Goal: Information Seeking & Learning: Learn about a topic

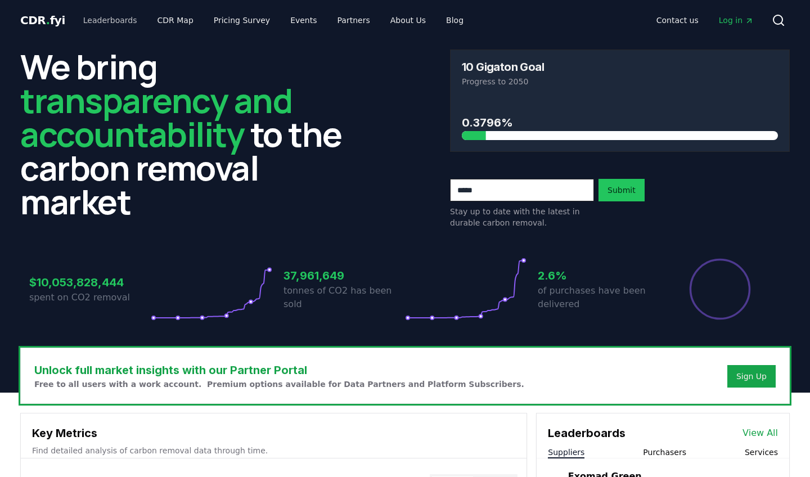
click at [115, 21] on link "Leaderboards" at bounding box center [110, 20] width 72 height 20
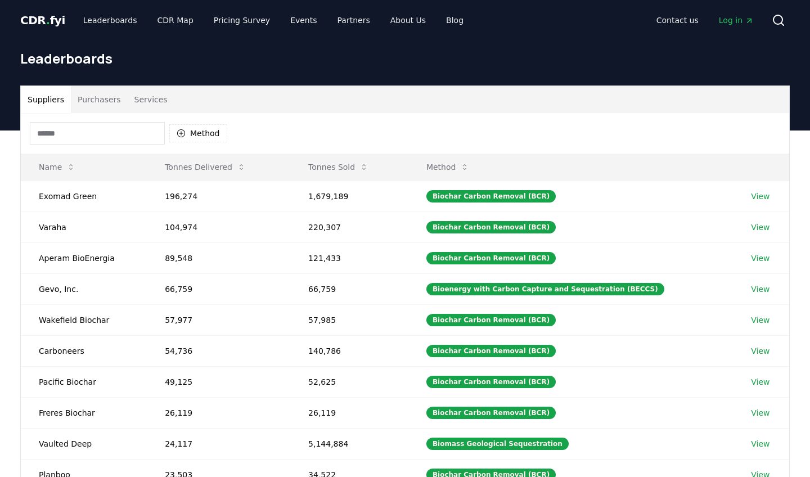
click at [101, 98] on button "Purchasers" at bounding box center [99, 99] width 57 height 27
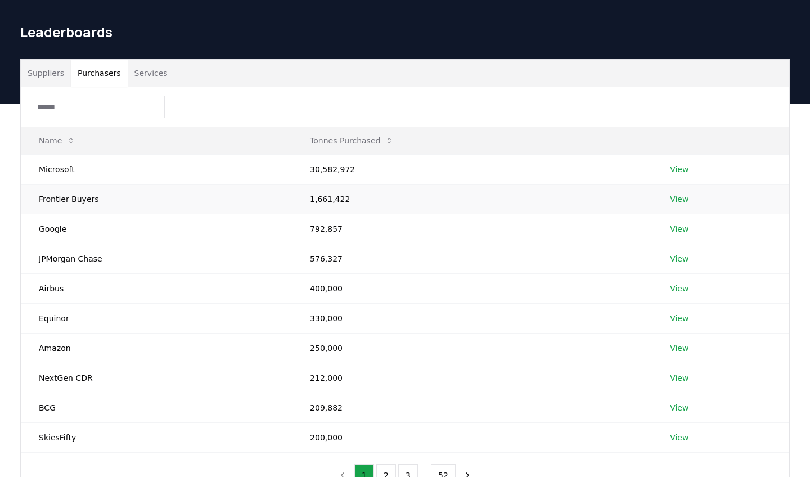
scroll to position [27, 0]
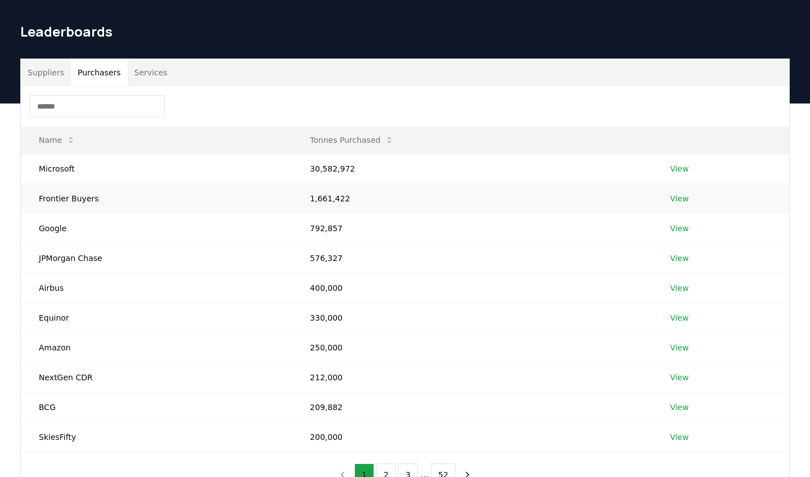
click at [84, 199] on td "Frontier Buyers" at bounding box center [156, 198] width 271 height 30
click at [671, 200] on link "View" at bounding box center [679, 198] width 19 height 11
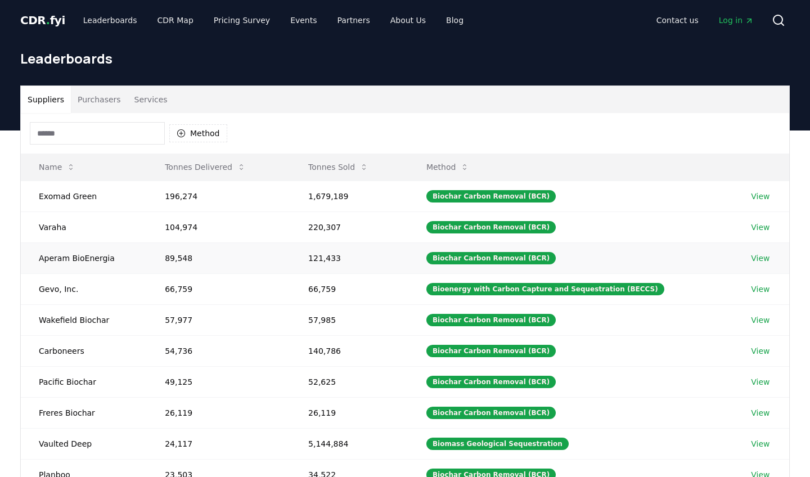
scroll to position [27, 0]
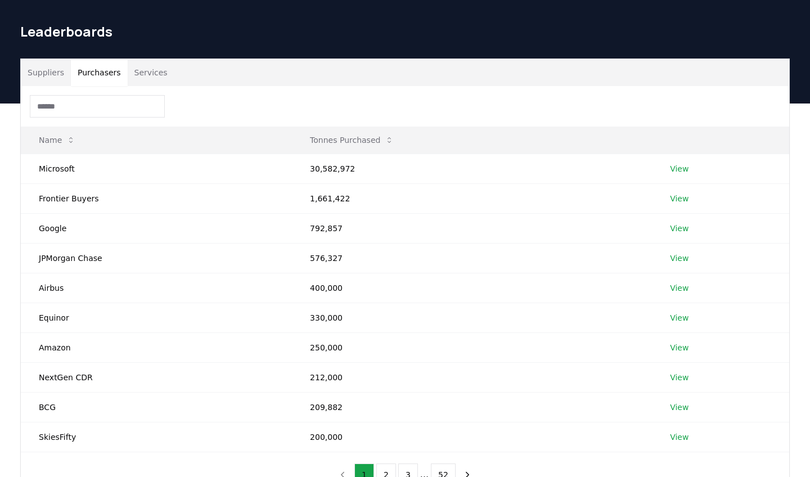
click at [111, 75] on button "Purchasers" at bounding box center [99, 72] width 57 height 27
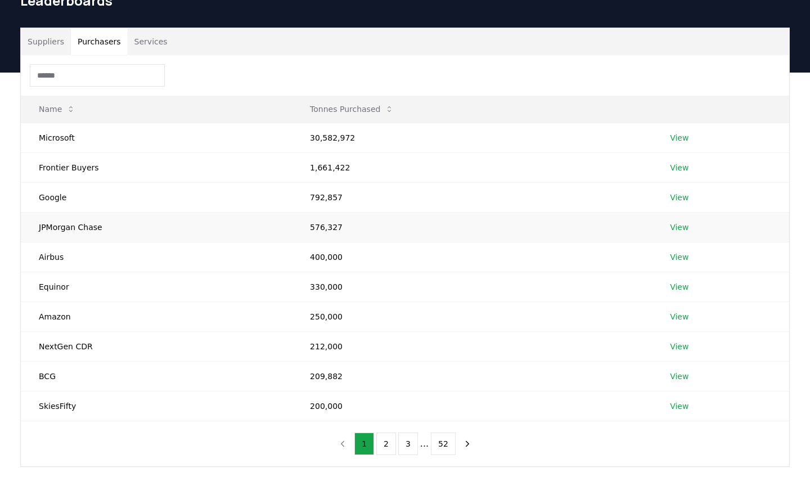
scroll to position [57, 0]
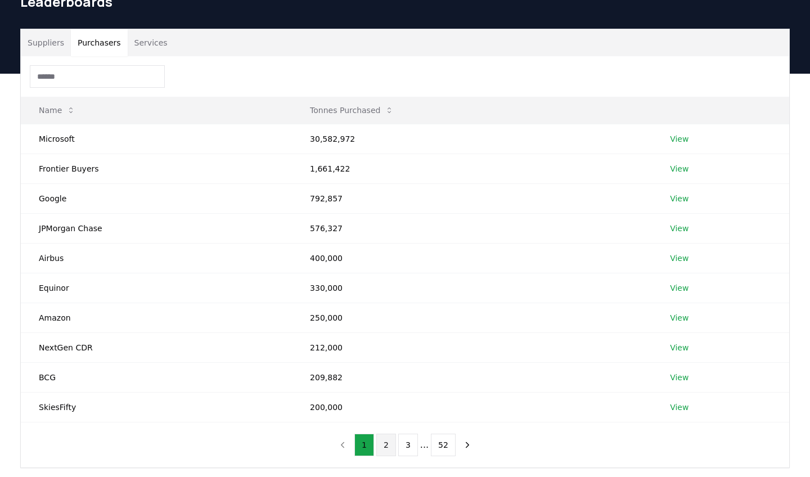
click at [386, 445] on button "2" at bounding box center [386, 445] width 20 height 23
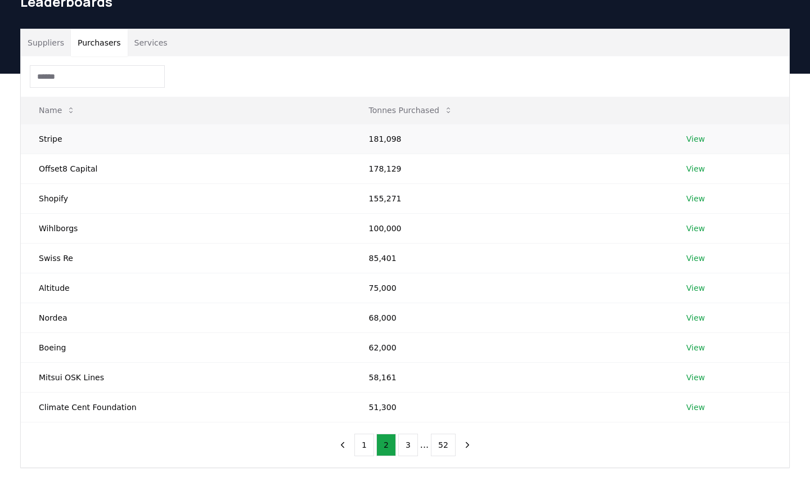
click at [691, 141] on link "View" at bounding box center [695, 138] width 19 height 11
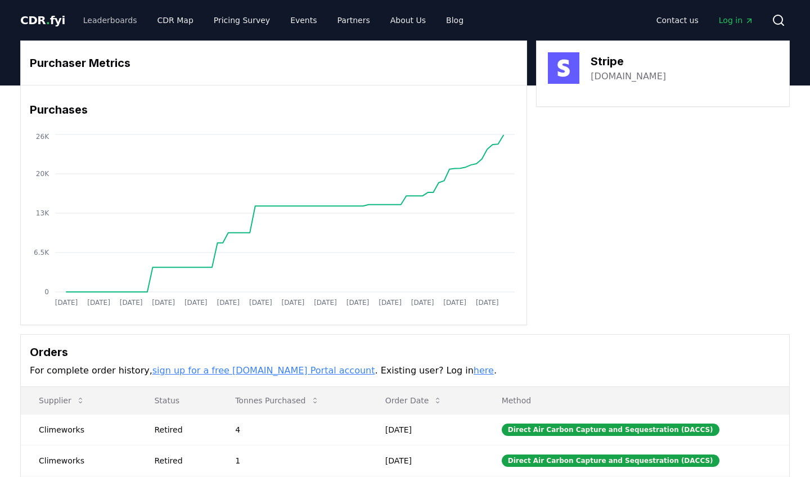
click at [105, 21] on link "Leaderboards" at bounding box center [110, 20] width 72 height 20
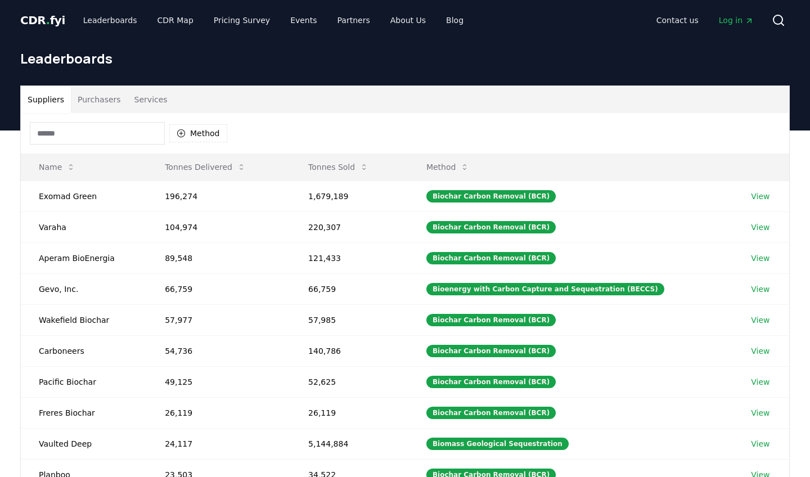
click at [106, 106] on button "Purchasers" at bounding box center [99, 99] width 57 height 27
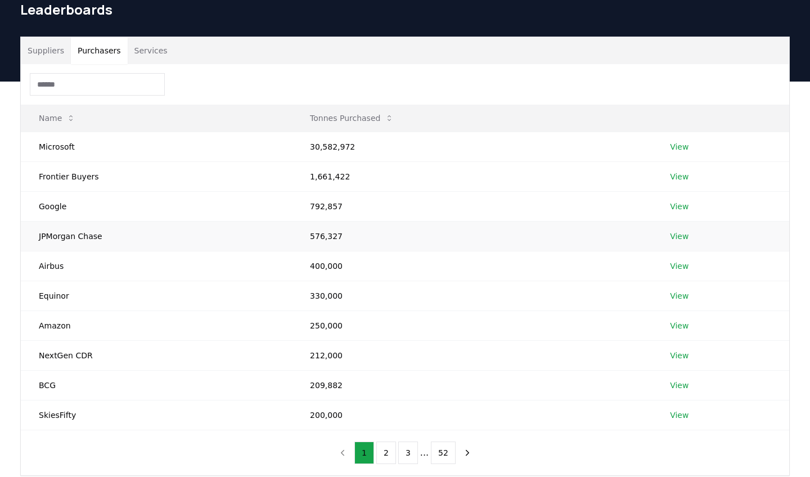
scroll to position [106, 0]
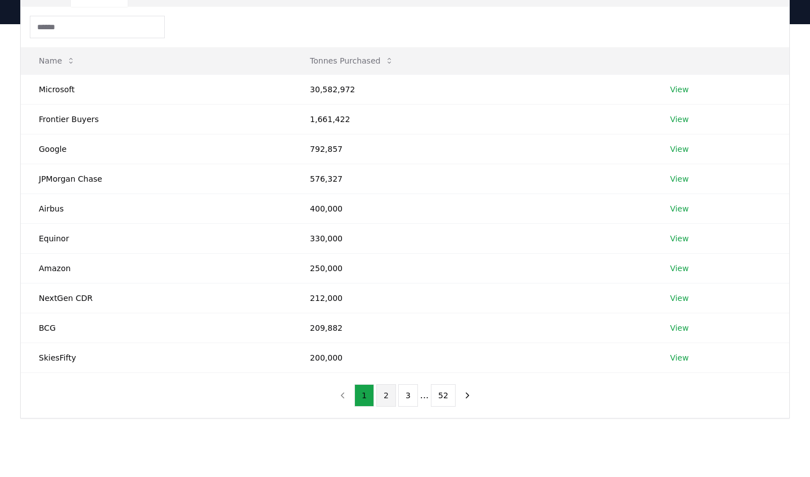
click at [387, 398] on button "2" at bounding box center [386, 395] width 20 height 23
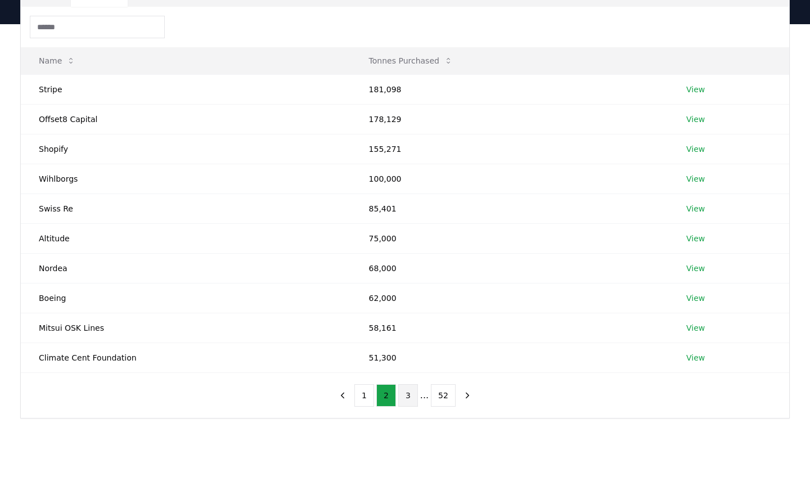
click at [412, 396] on button "3" at bounding box center [408, 395] width 20 height 23
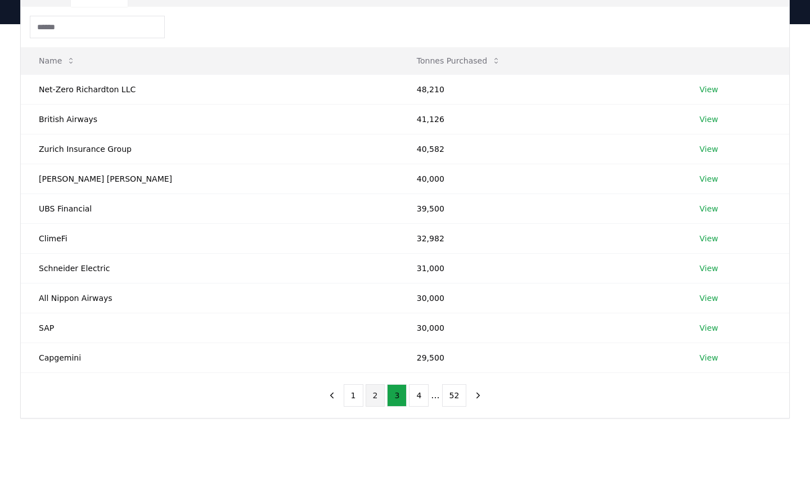
click at [378, 397] on button "2" at bounding box center [376, 395] width 20 height 23
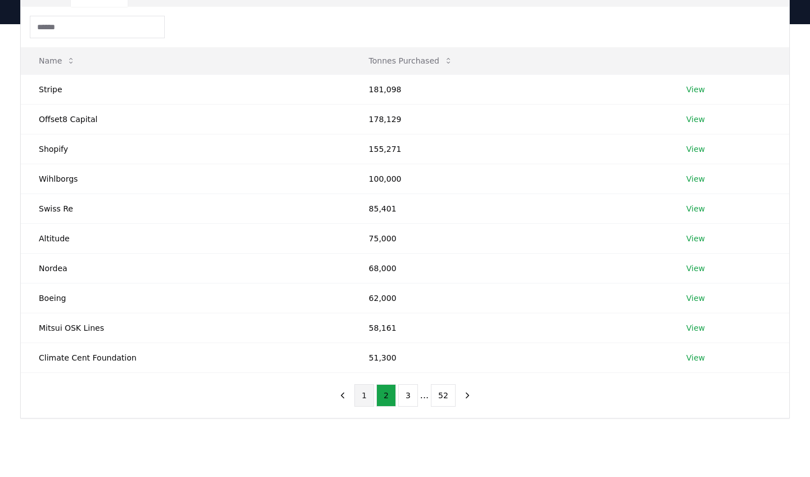
click at [360, 399] on button "1" at bounding box center [364, 395] width 20 height 23
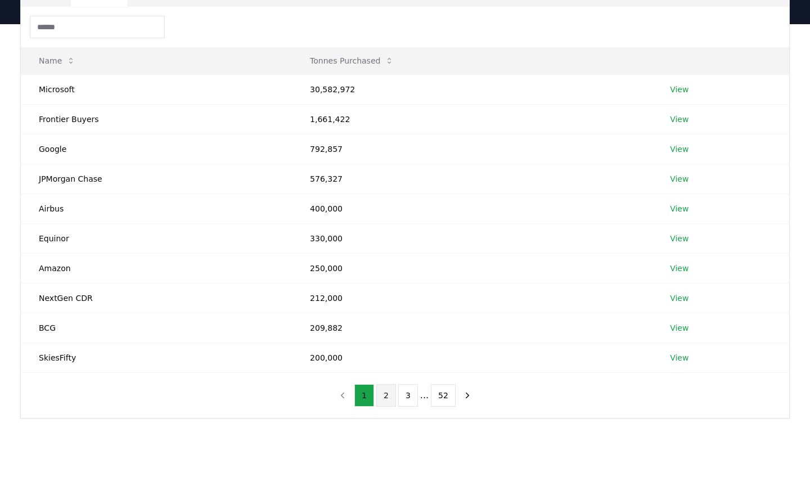
click at [389, 397] on button "2" at bounding box center [386, 395] width 20 height 23
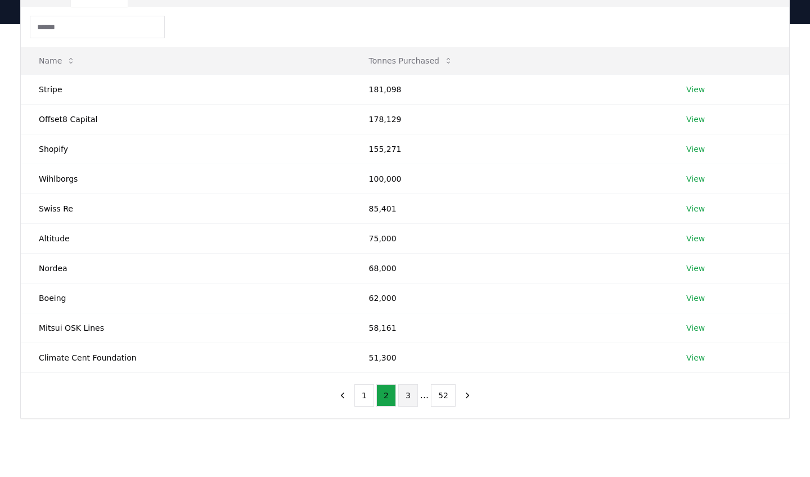
click at [405, 395] on button "3" at bounding box center [408, 395] width 20 height 23
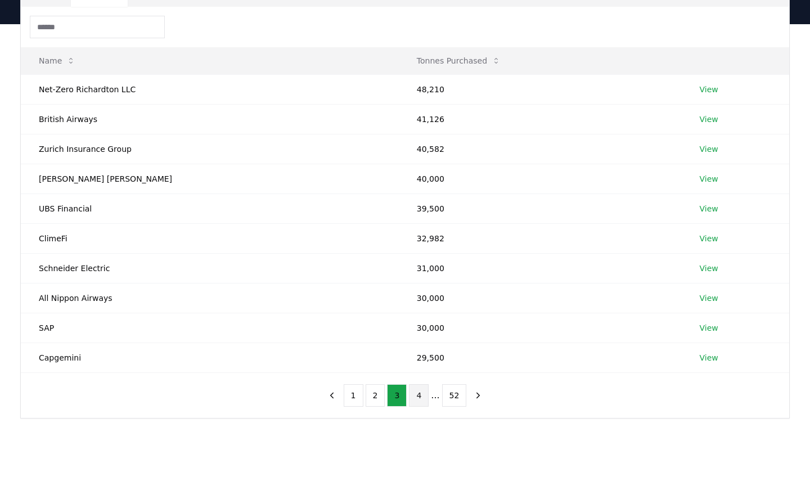
click at [420, 396] on button "4" at bounding box center [419, 395] width 20 height 23
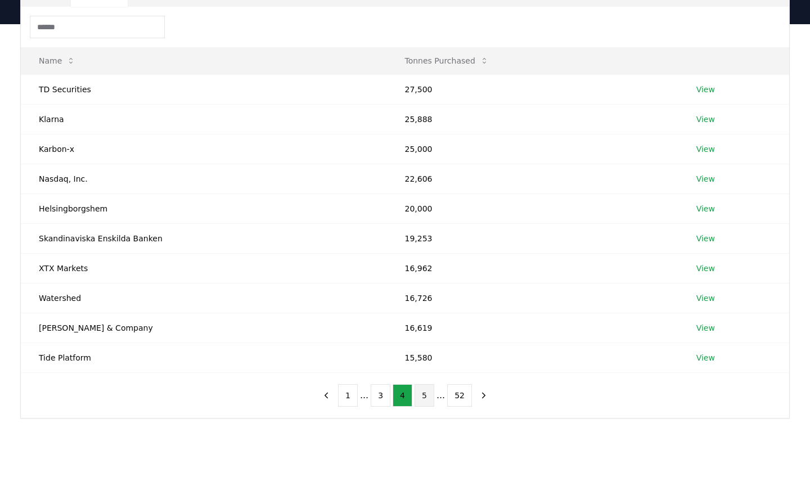
click at [427, 396] on button "5" at bounding box center [425, 395] width 20 height 23
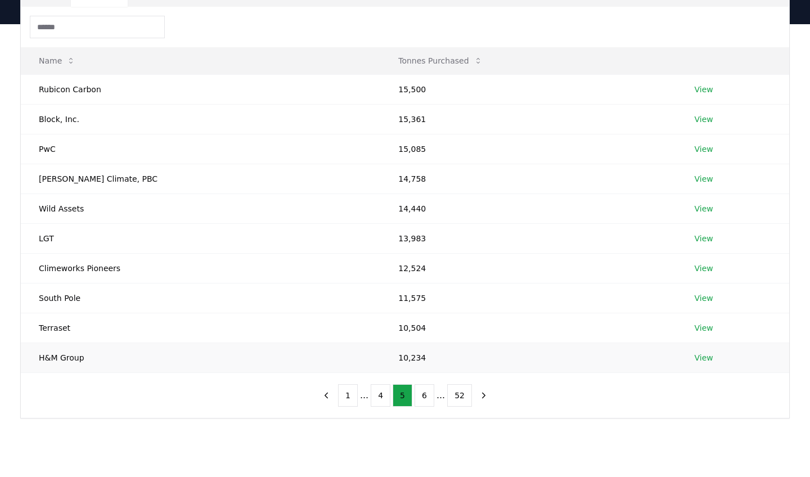
click at [695, 359] on link "View" at bounding box center [704, 357] width 19 height 11
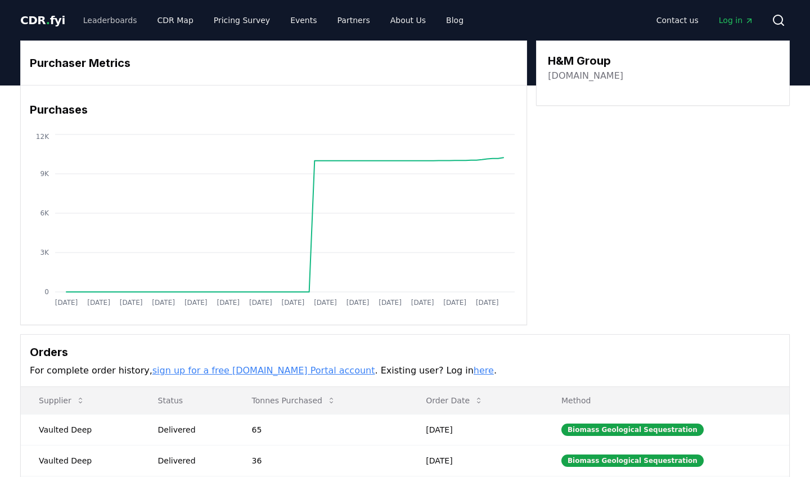
click at [120, 22] on link "Leaderboards" at bounding box center [110, 20] width 72 height 20
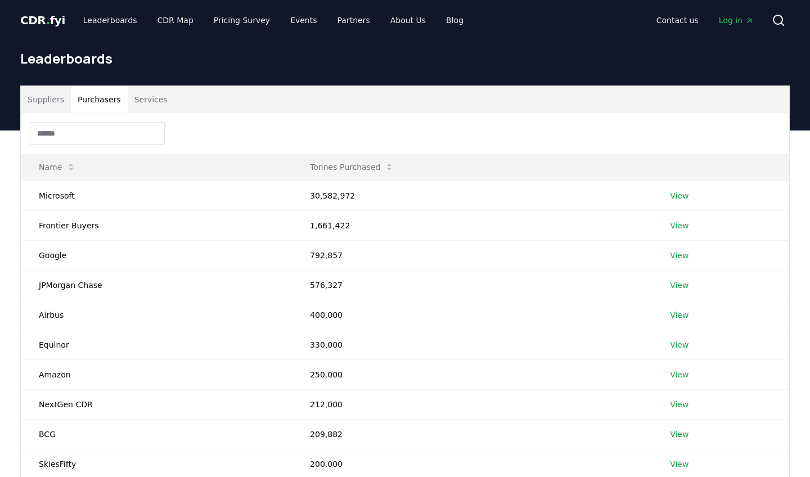
click at [105, 101] on button "Purchasers" at bounding box center [99, 99] width 57 height 27
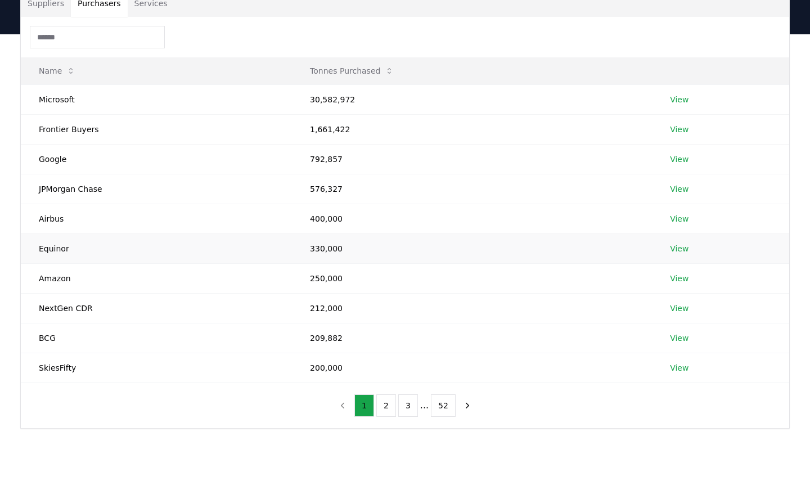
scroll to position [97, 0]
click at [414, 403] on button "3" at bounding box center [408, 404] width 20 height 23
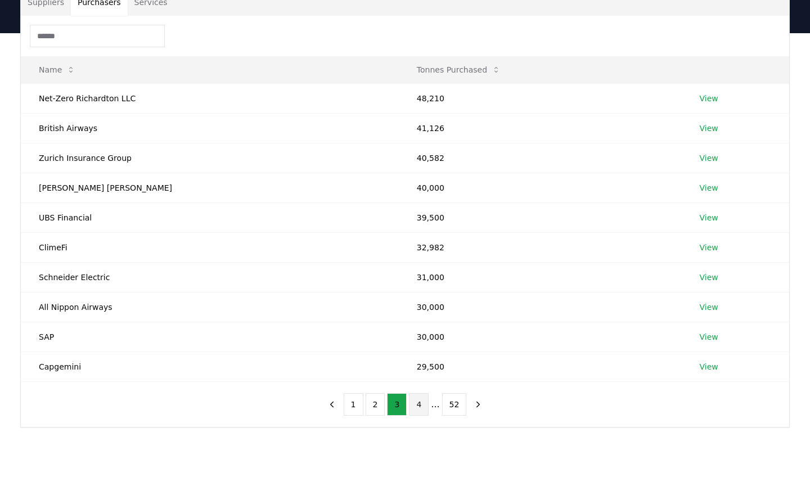
click at [421, 405] on button "4" at bounding box center [419, 404] width 20 height 23
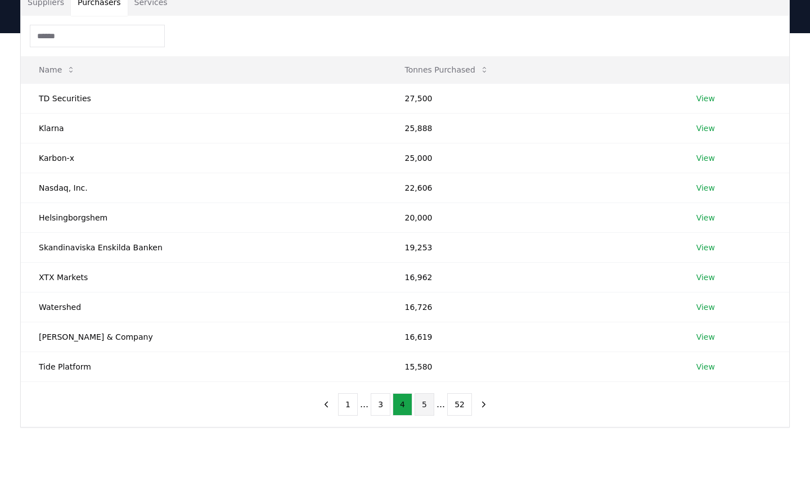
click at [425, 406] on button "5" at bounding box center [425, 404] width 20 height 23
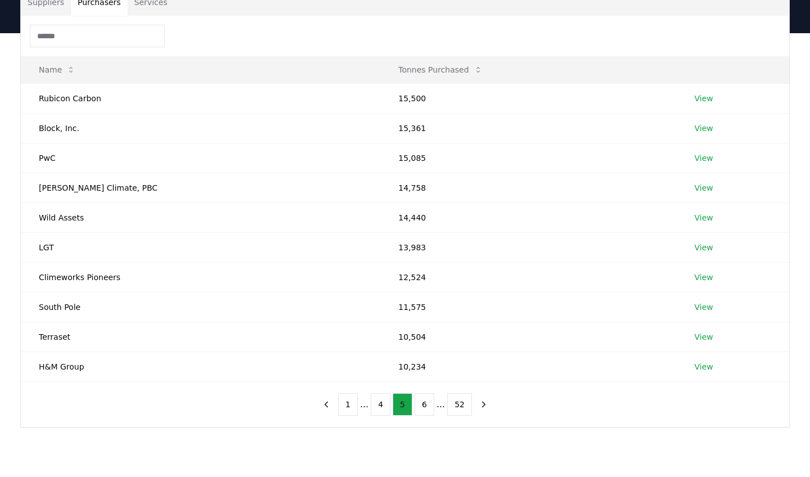
click at [425, 406] on button "6" at bounding box center [425, 404] width 20 height 23
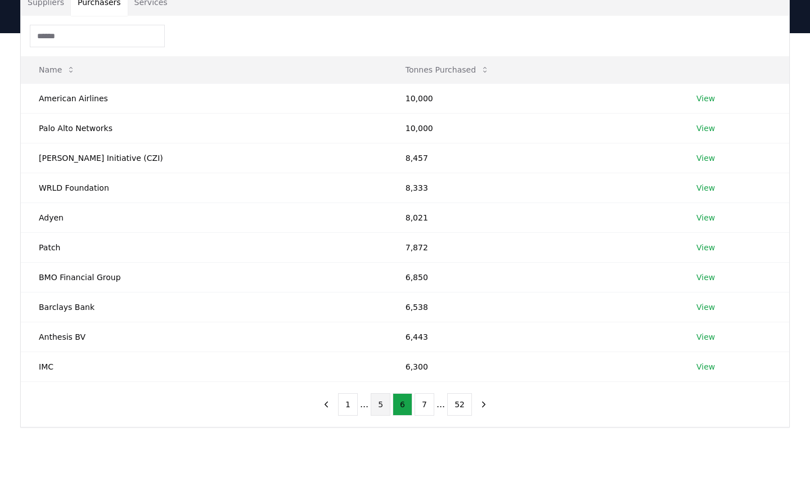
click at [425, 406] on button "7" at bounding box center [425, 404] width 20 height 23
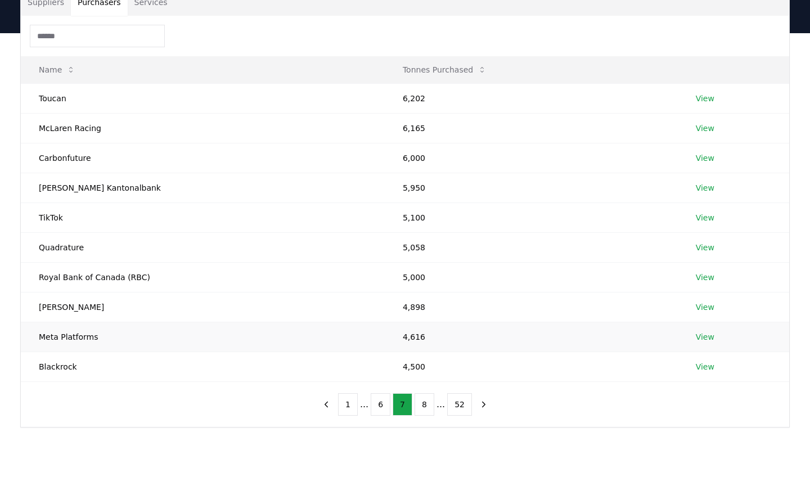
click at [696, 335] on link "View" at bounding box center [705, 336] width 19 height 11
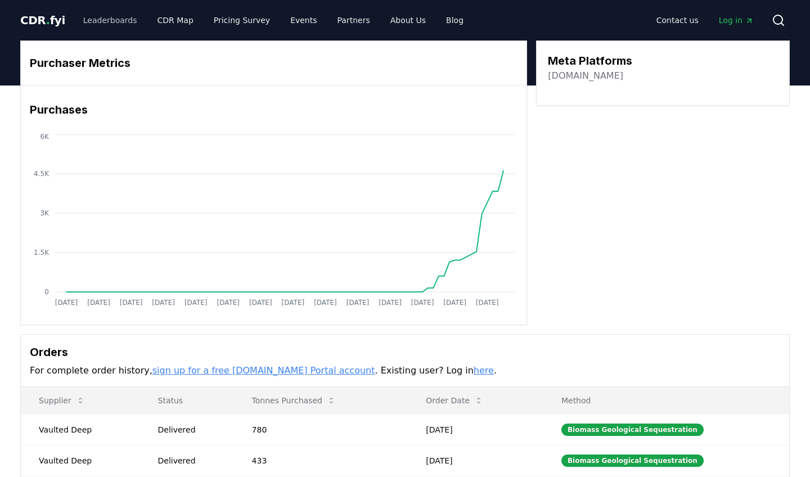
click at [115, 23] on link "Leaderboards" at bounding box center [110, 20] width 72 height 20
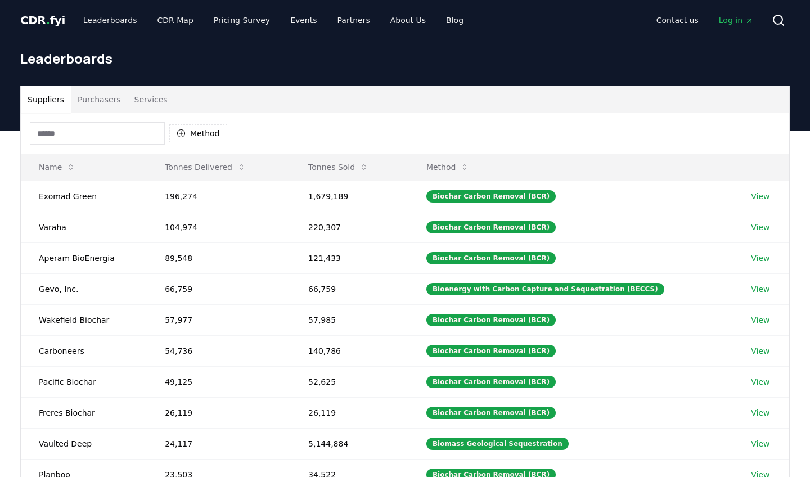
click at [105, 104] on button "Purchasers" at bounding box center [99, 99] width 57 height 27
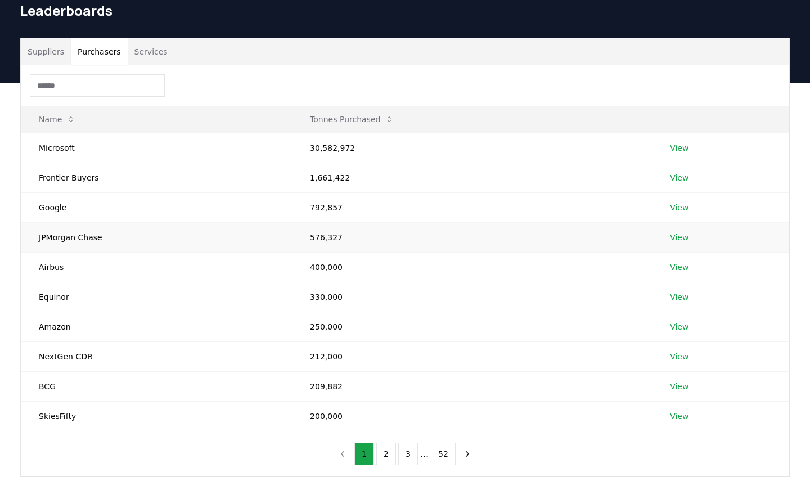
scroll to position [48, 0]
click at [682, 267] on link "View" at bounding box center [679, 267] width 19 height 11
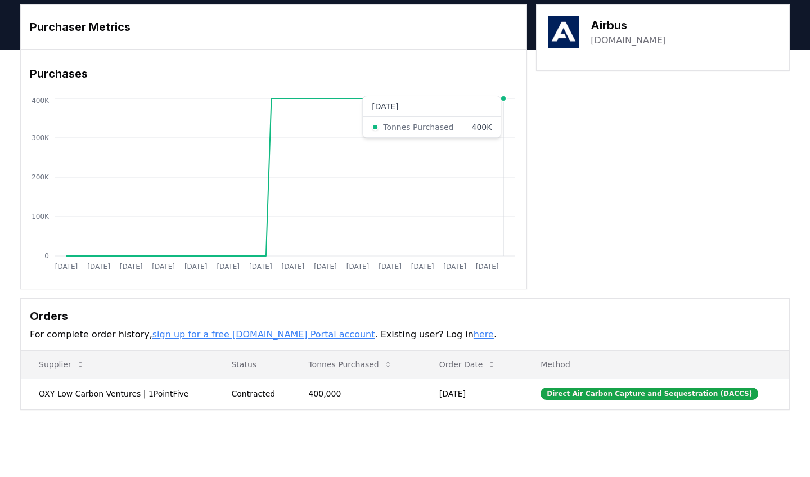
scroll to position [39, 0]
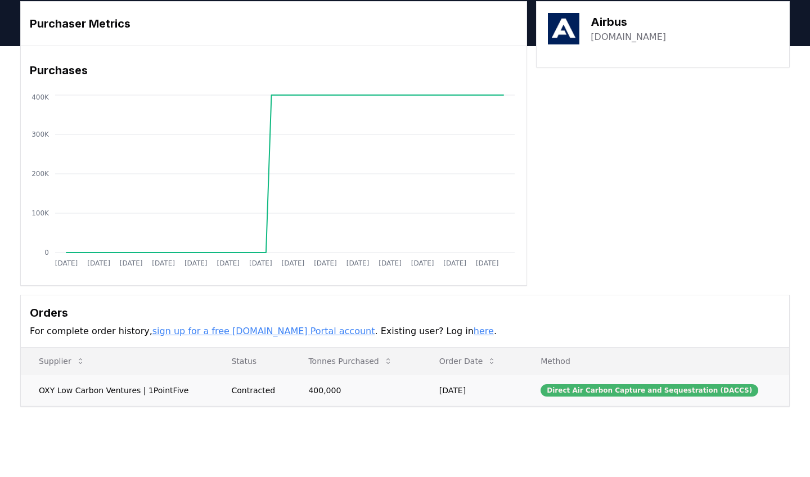
click at [583, 389] on div "Direct Air Carbon Capture and Sequestration (DACCS)" at bounding box center [650, 390] width 218 height 12
click at [569, 391] on div "Direct Air Carbon Capture and Sequestration (DACCS)" at bounding box center [650, 390] width 218 height 12
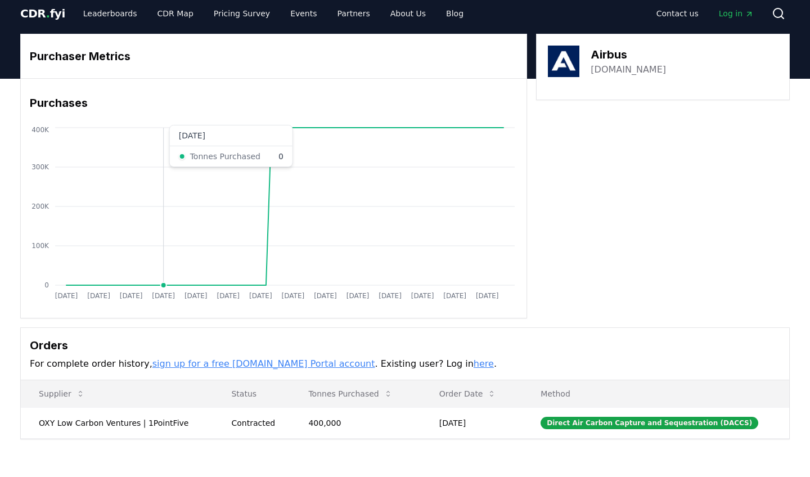
scroll to position [1, 0]
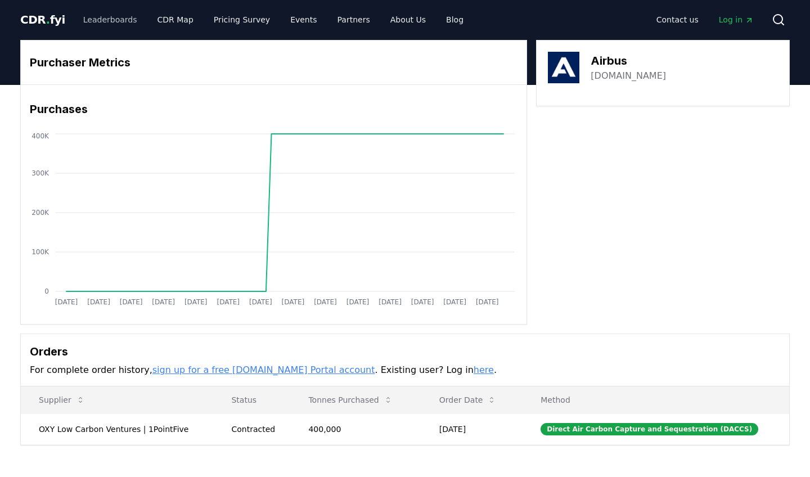
click at [110, 23] on link "Leaderboards" at bounding box center [110, 20] width 72 height 20
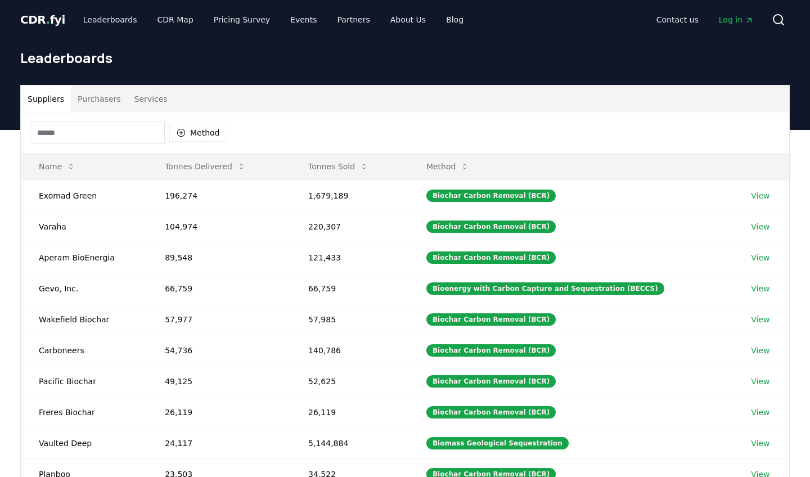
click at [102, 105] on button "Purchasers" at bounding box center [99, 99] width 57 height 27
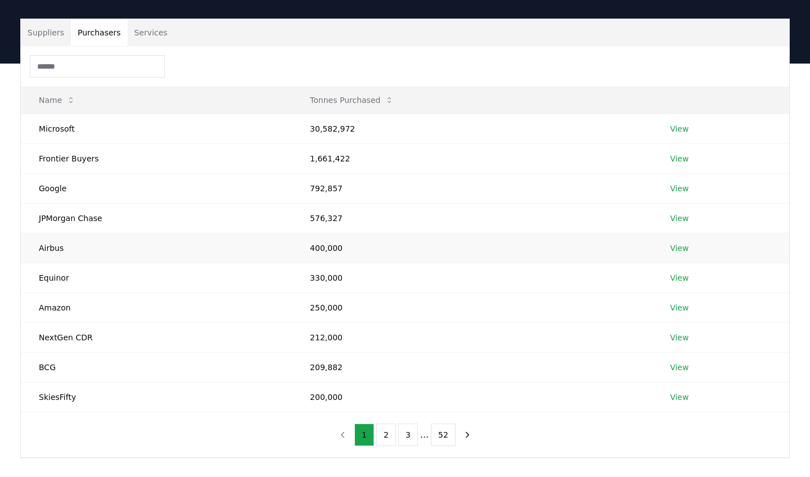
scroll to position [69, 0]
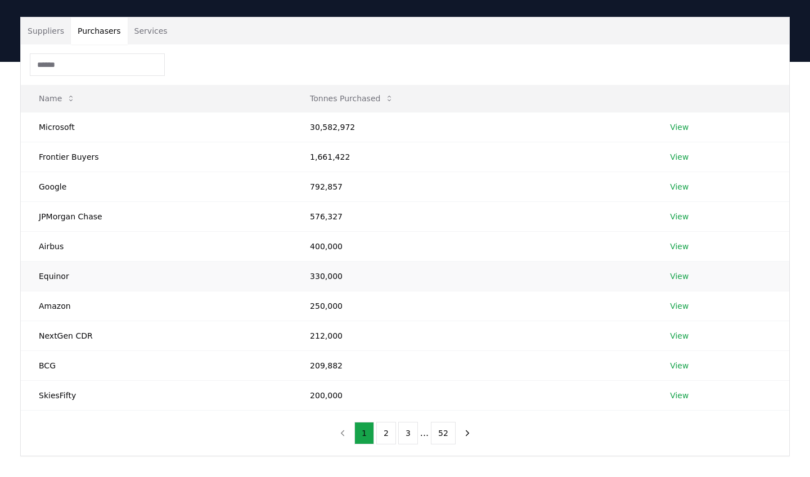
click at [676, 278] on link "View" at bounding box center [679, 276] width 19 height 11
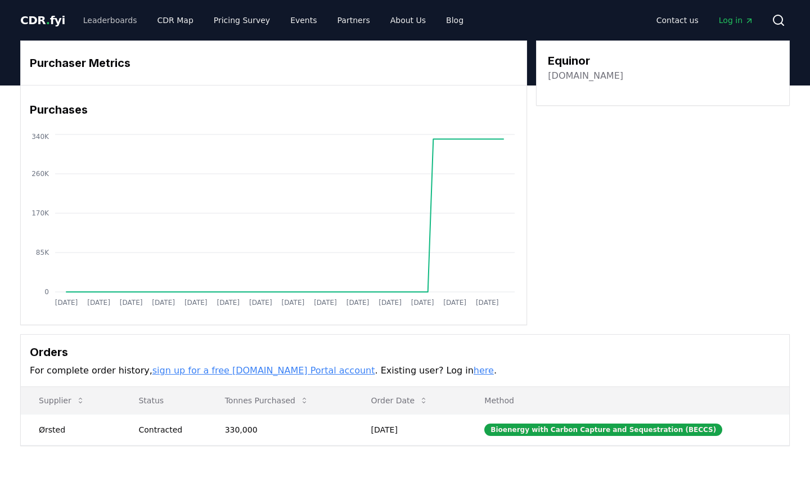
click at [116, 22] on link "Leaderboards" at bounding box center [110, 20] width 72 height 20
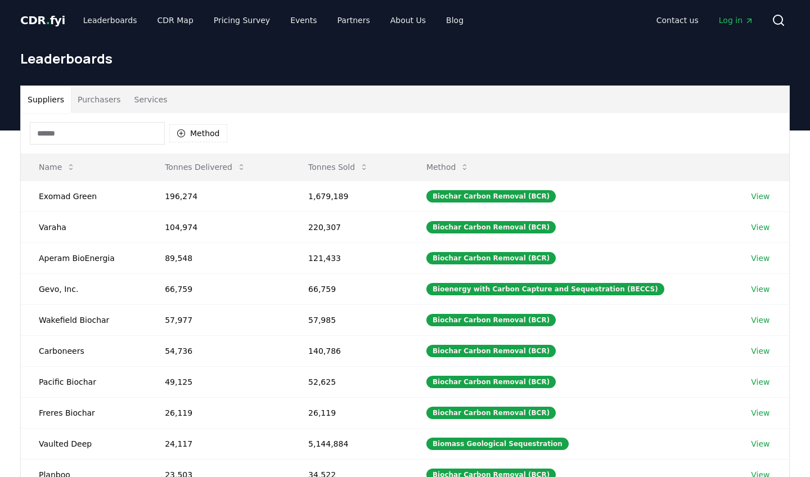
click at [110, 95] on button "Purchasers" at bounding box center [99, 99] width 57 height 27
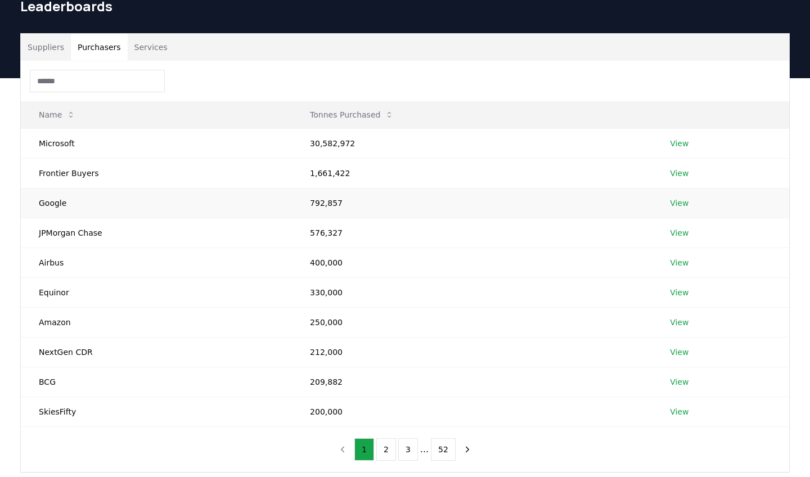
scroll to position [62, 0]
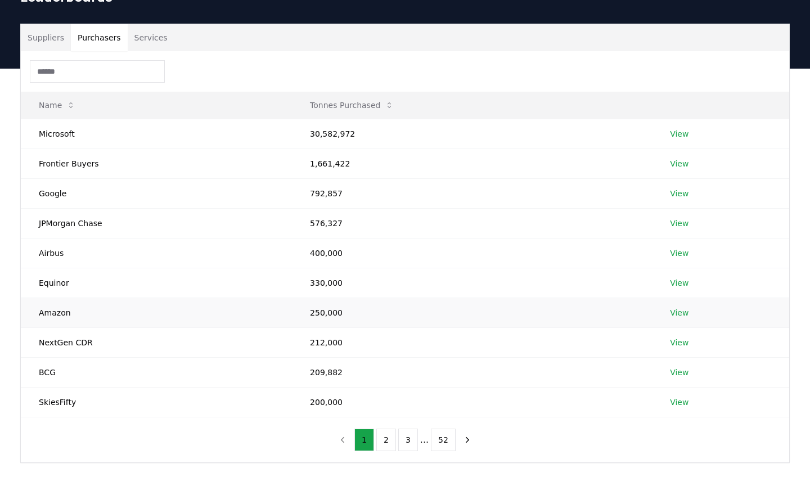
click at [688, 316] on link "View" at bounding box center [679, 312] width 19 height 11
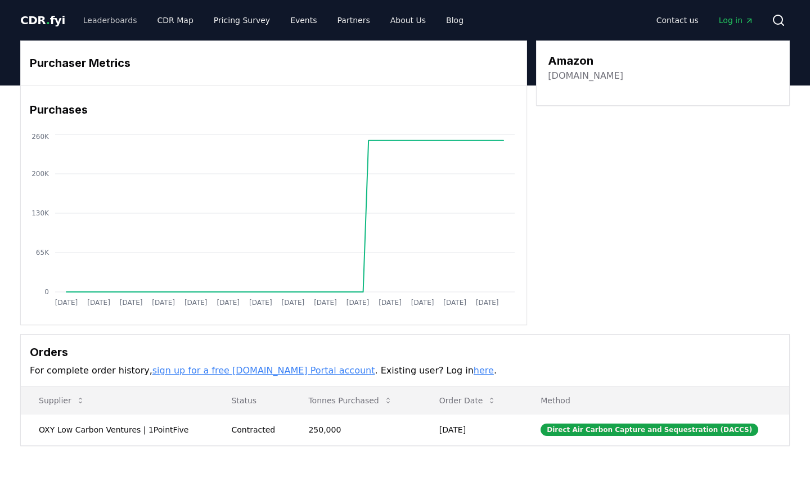
click at [110, 22] on link "Leaderboards" at bounding box center [110, 20] width 72 height 20
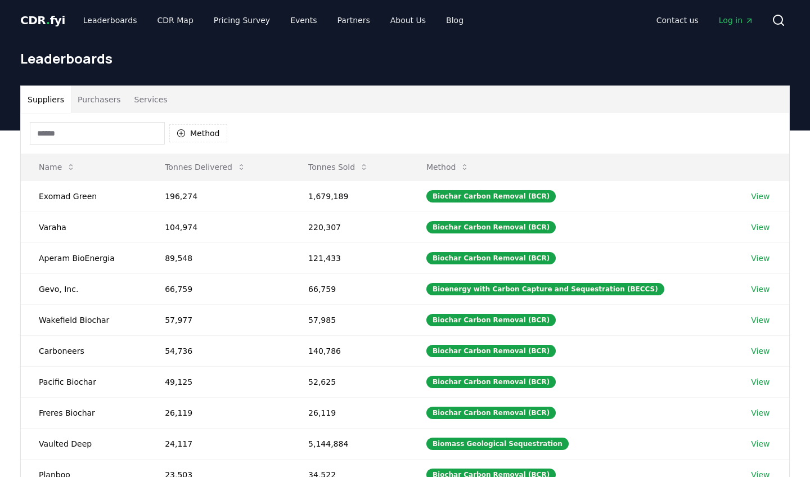
click at [105, 95] on button "Purchasers" at bounding box center [99, 99] width 57 height 27
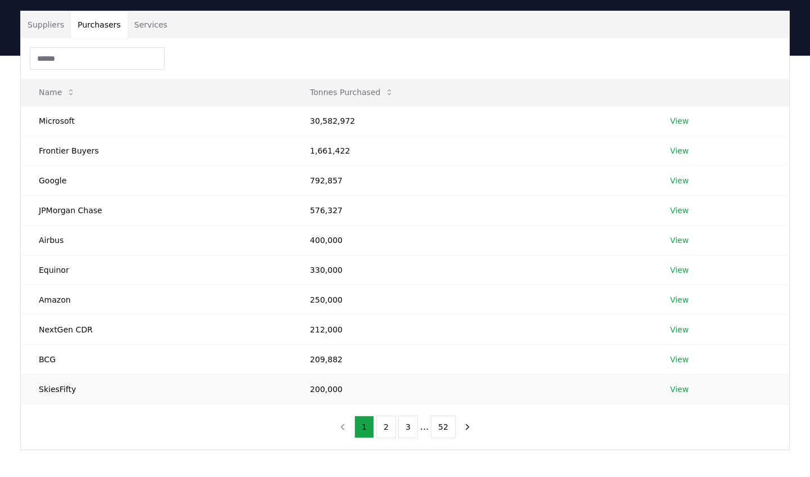
scroll to position [75, 0]
click at [101, 57] on input at bounding box center [97, 58] width 135 height 23
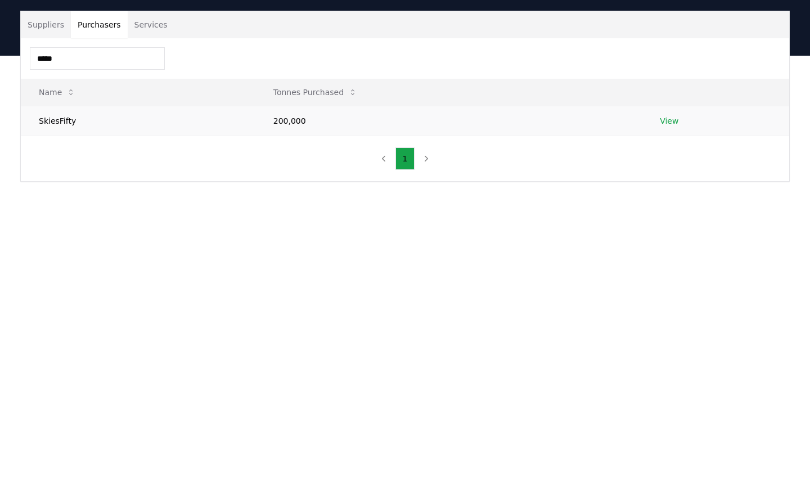
type input "*****"
click at [667, 122] on link "View" at bounding box center [669, 120] width 19 height 11
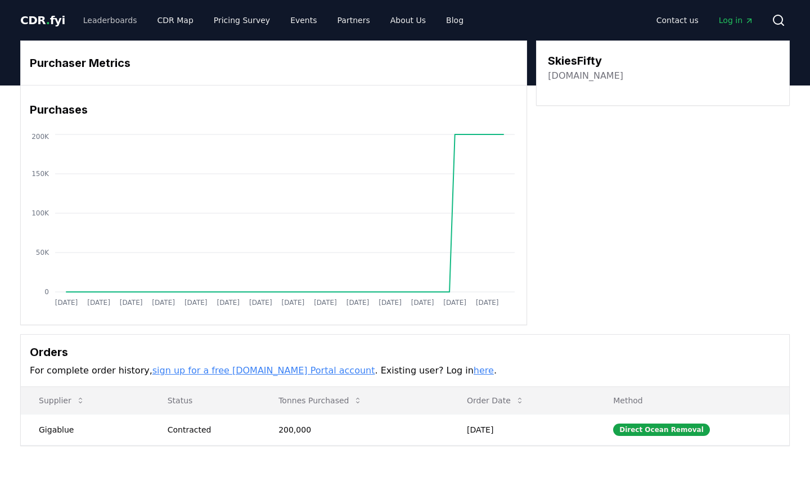
click at [101, 16] on link "Leaderboards" at bounding box center [110, 20] width 72 height 20
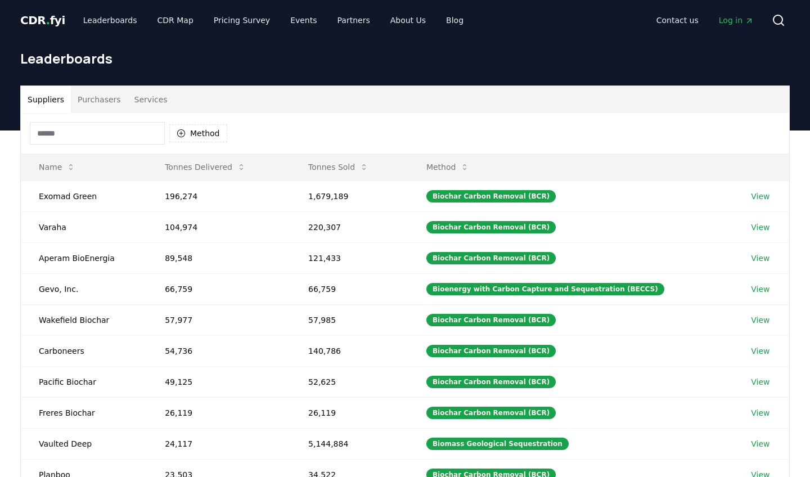
click at [97, 103] on button "Purchasers" at bounding box center [99, 99] width 57 height 27
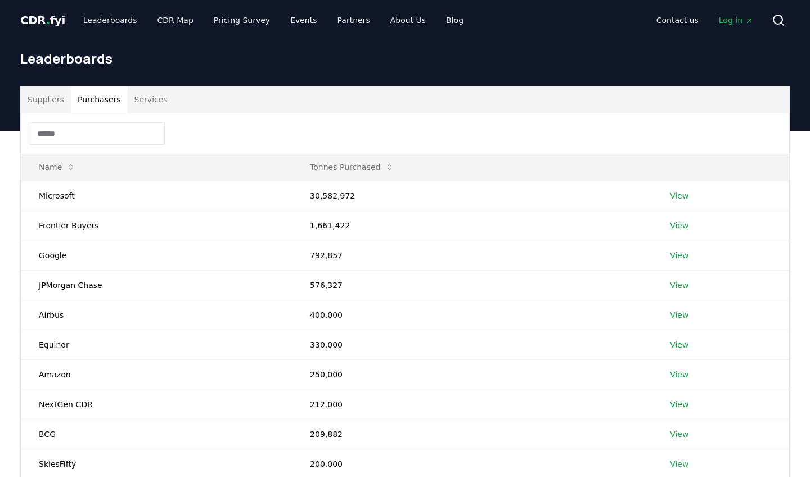
click at [96, 132] on input at bounding box center [97, 133] width 135 height 23
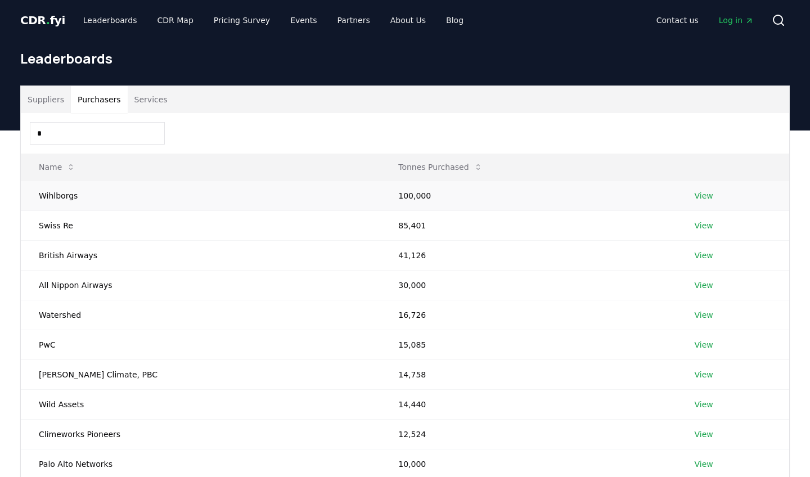
type input "*"
click at [695, 196] on link "View" at bounding box center [704, 195] width 19 height 11
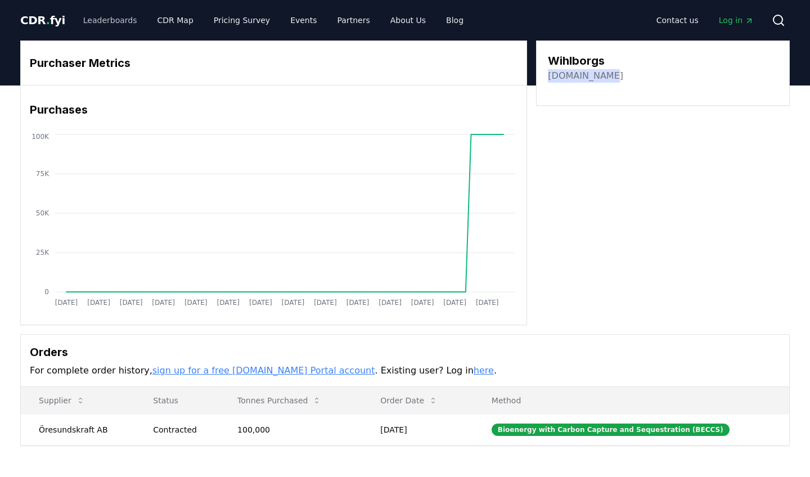
click at [105, 12] on link "Leaderboards" at bounding box center [110, 20] width 72 height 20
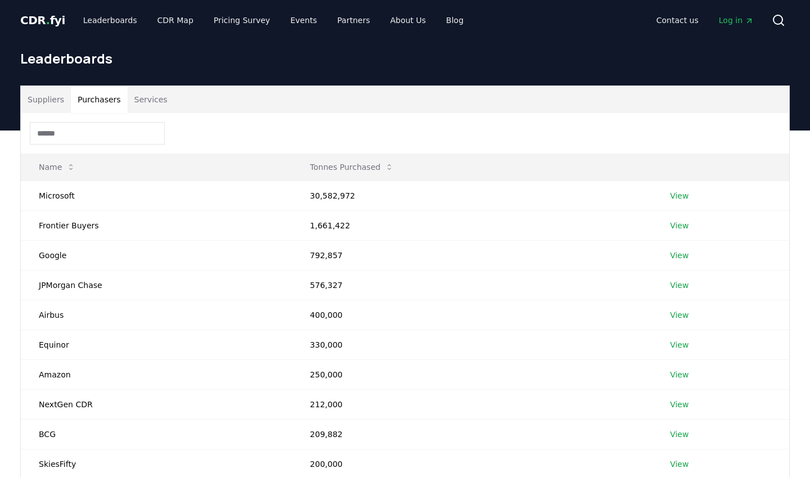
click at [106, 92] on button "Purchasers" at bounding box center [99, 99] width 57 height 27
click at [98, 132] on input at bounding box center [97, 133] width 135 height 23
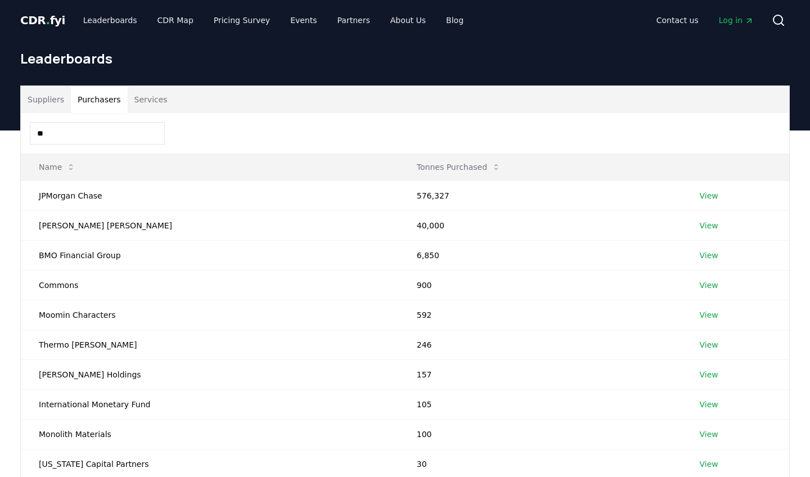
type input "*"
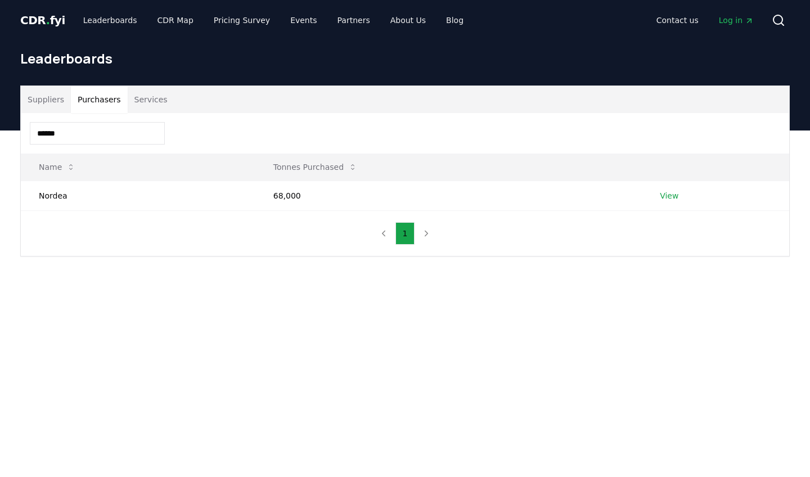
type input "******"
click at [667, 197] on link "View" at bounding box center [669, 195] width 19 height 11
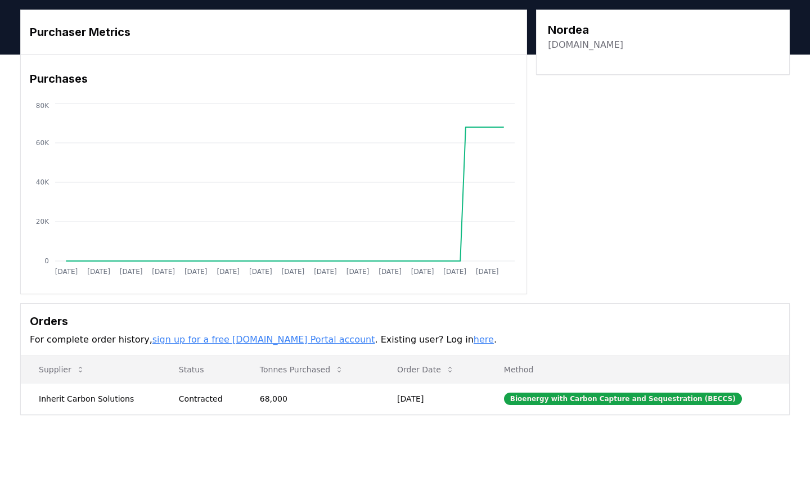
scroll to position [32, 0]
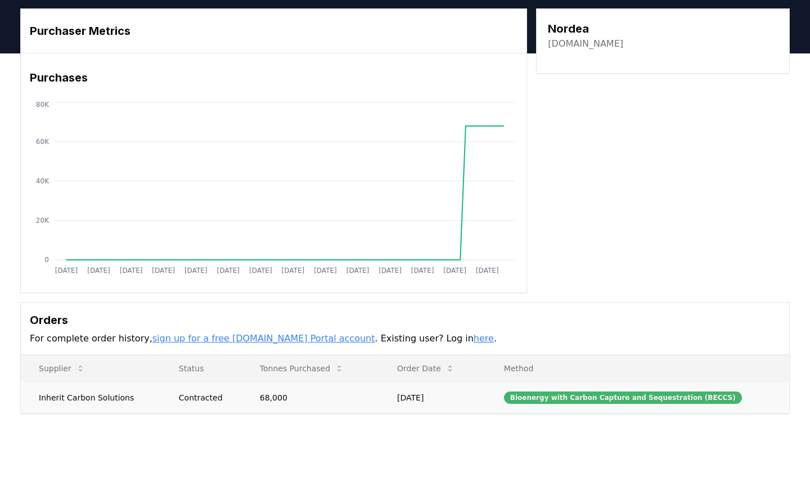
click at [586, 401] on div "Bioenergy with Carbon Capture and Sequestration (BECCS)" at bounding box center [623, 398] width 238 height 12
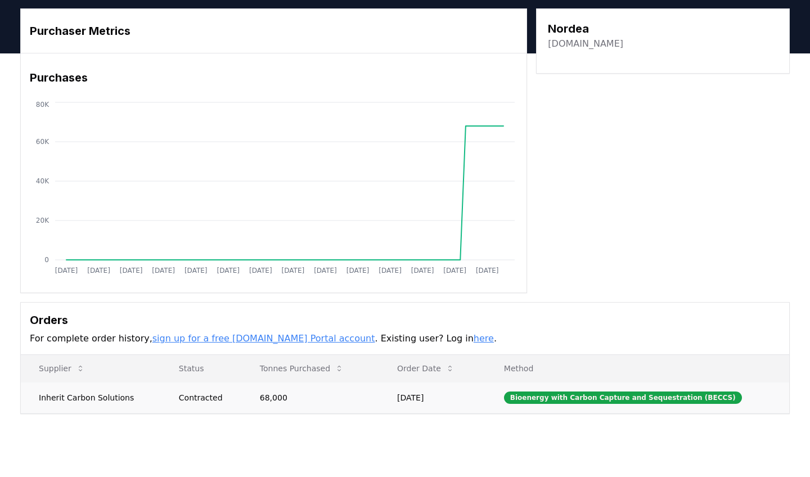
click at [117, 392] on td "Inherit Carbon Solutions" at bounding box center [91, 397] width 140 height 31
click at [569, 41] on link "nordea.com" at bounding box center [585, 44] width 75 height 14
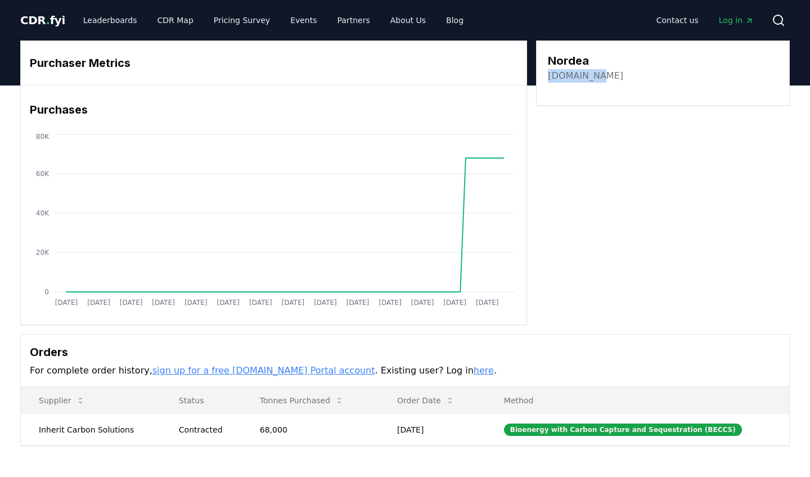
scroll to position [0, 0]
click at [92, 23] on link "Leaderboards" at bounding box center [110, 20] width 72 height 20
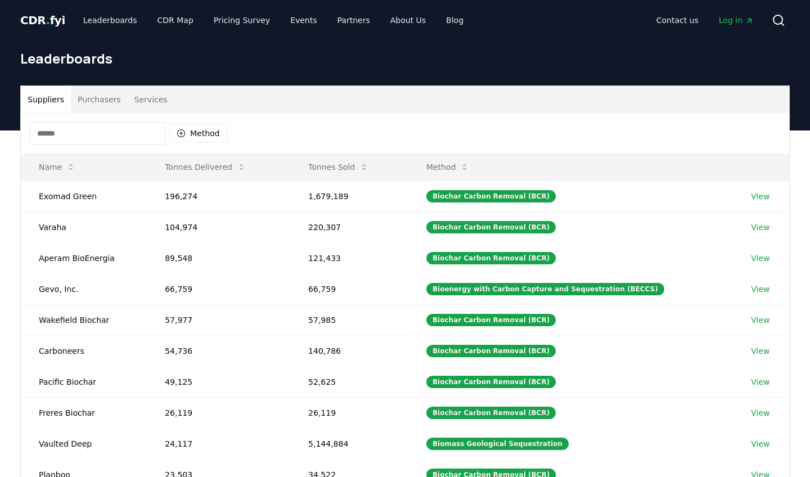
click at [95, 100] on button "Purchasers" at bounding box center [99, 99] width 57 height 27
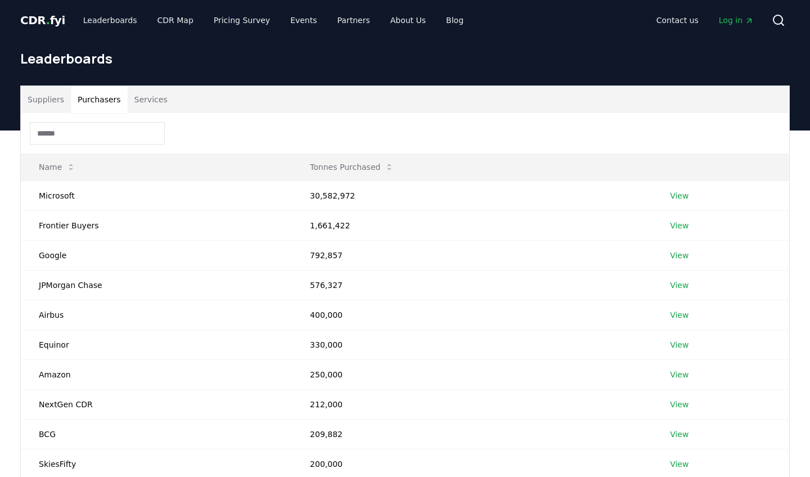
click at [97, 133] on input at bounding box center [97, 133] width 135 height 23
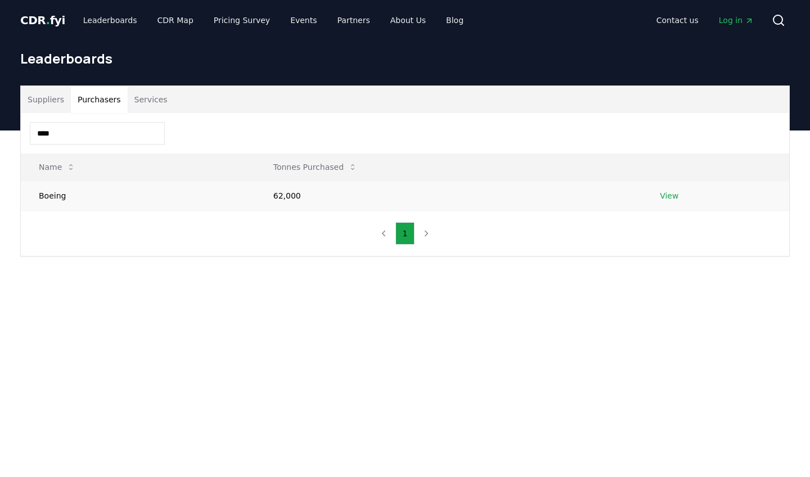
type input "****"
click at [666, 197] on link "View" at bounding box center [669, 195] width 19 height 11
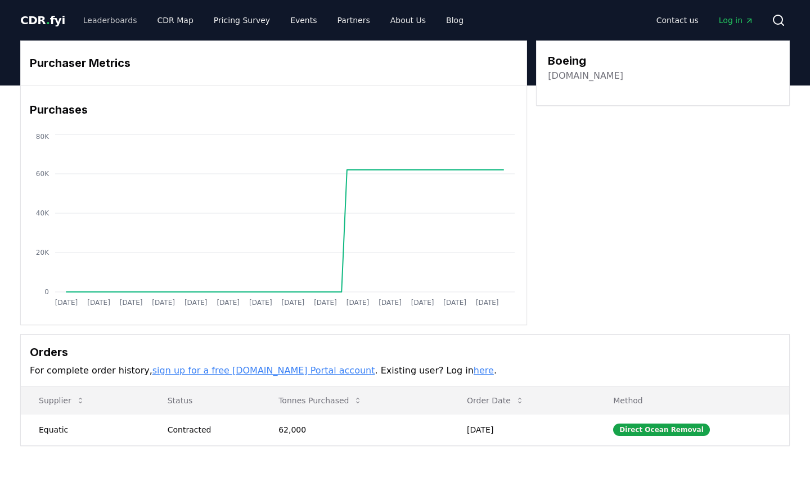
click at [100, 20] on link "Leaderboards" at bounding box center [110, 20] width 72 height 20
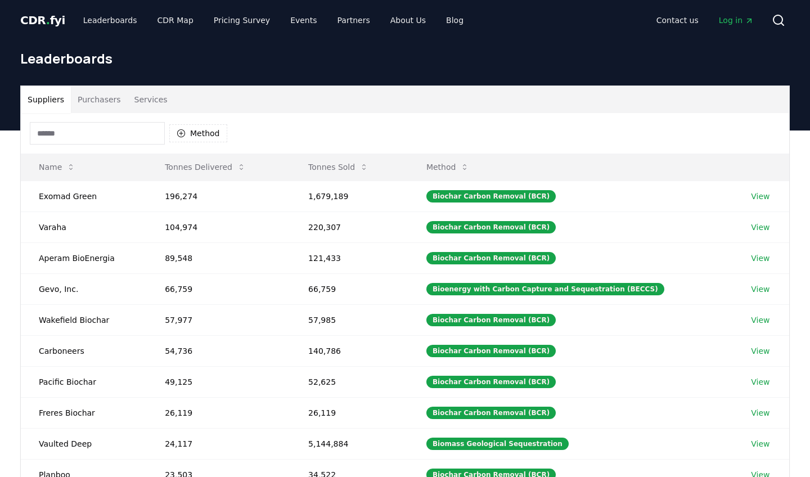
click at [102, 95] on button "Purchasers" at bounding box center [99, 99] width 57 height 27
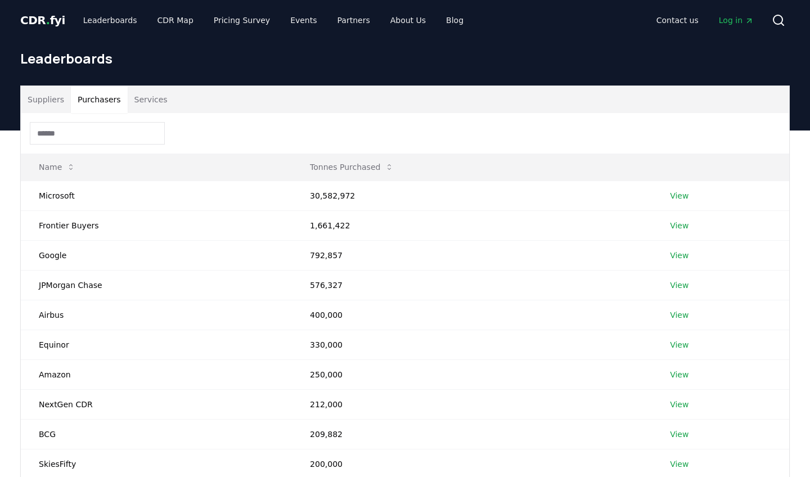
click at [91, 138] on input at bounding box center [97, 133] width 135 height 23
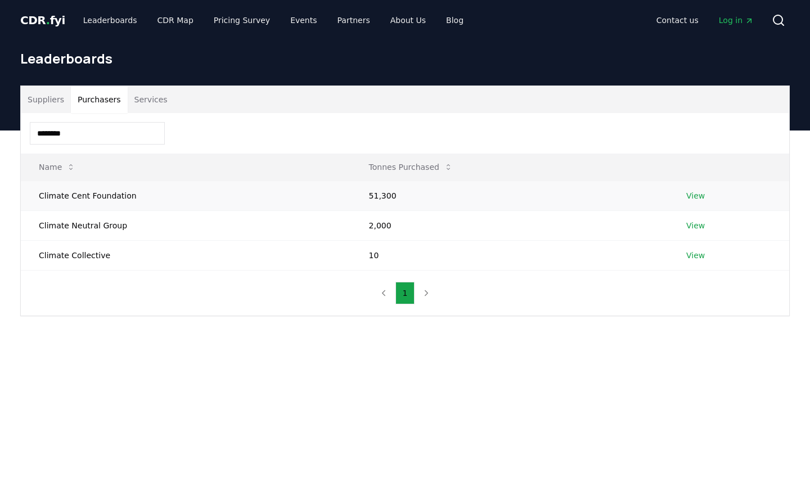
type input "*******"
click at [698, 197] on link "View" at bounding box center [695, 195] width 19 height 11
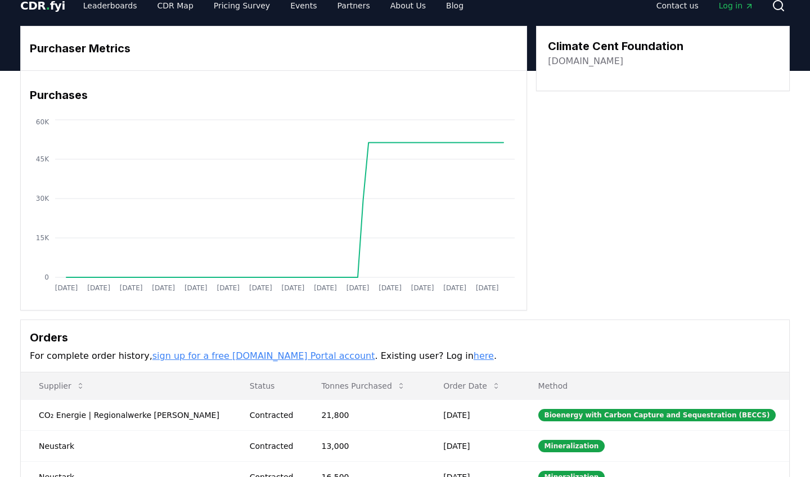
scroll to position [12, 0]
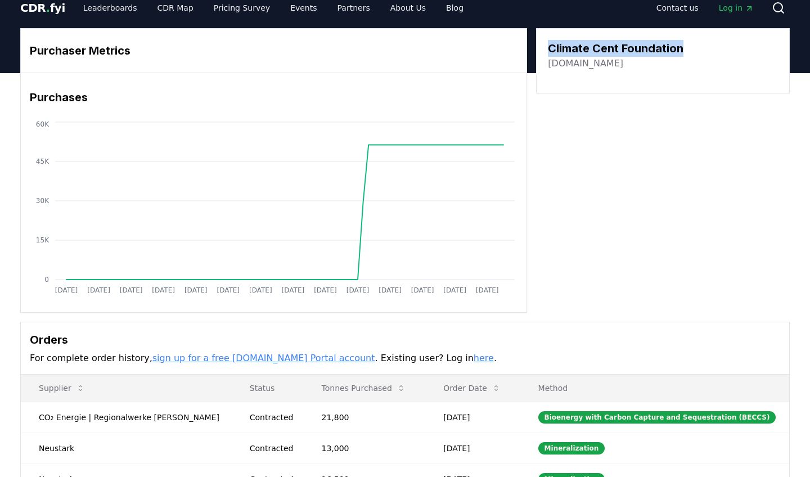
drag, startPoint x: 682, startPoint y: 50, endPoint x: 547, endPoint y: 50, distance: 134.5
click at [547, 50] on div "Climate Cent Foundation klimarappen.ch" at bounding box center [663, 60] width 254 height 65
copy h3 "Climate Cent Foundation"
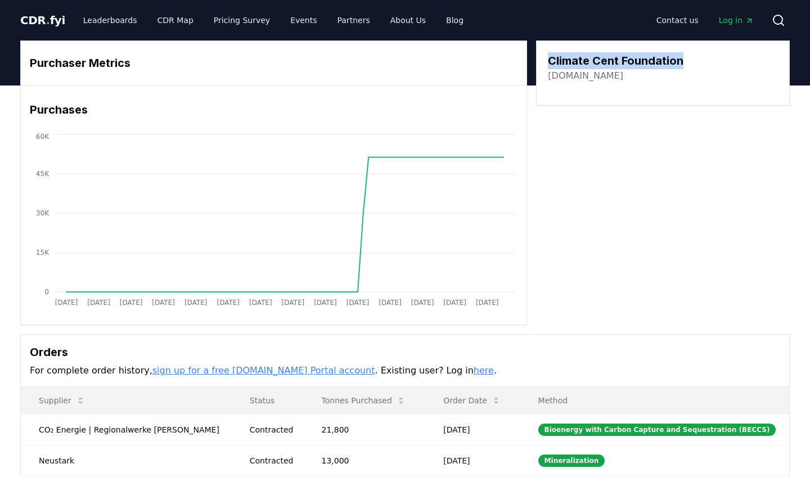
scroll to position [0, 0]
click at [105, 16] on link "Leaderboards" at bounding box center [110, 20] width 72 height 20
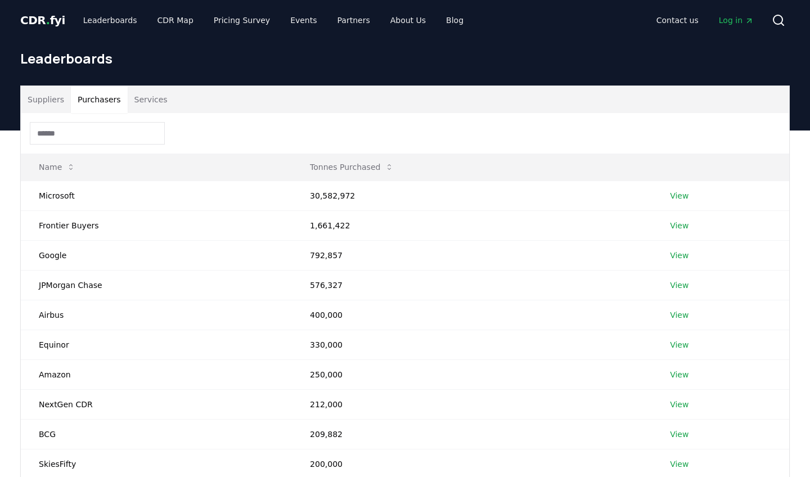
click at [107, 100] on button "Purchasers" at bounding box center [99, 99] width 57 height 27
click at [92, 131] on input at bounding box center [97, 133] width 135 height 23
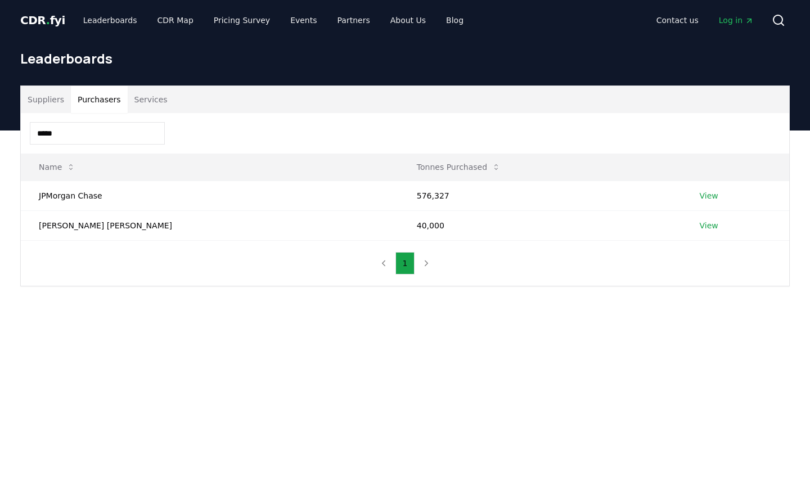
type input "*****"
click at [700, 229] on link "View" at bounding box center [709, 225] width 19 height 11
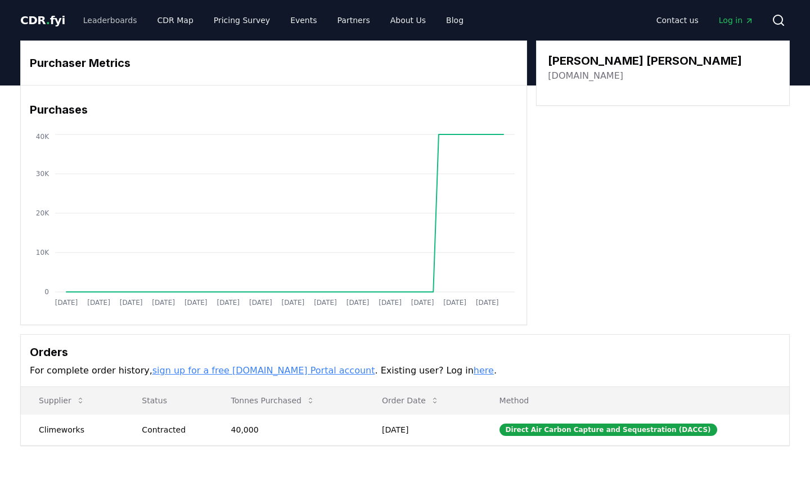
click at [107, 19] on link "Leaderboards" at bounding box center [110, 20] width 72 height 20
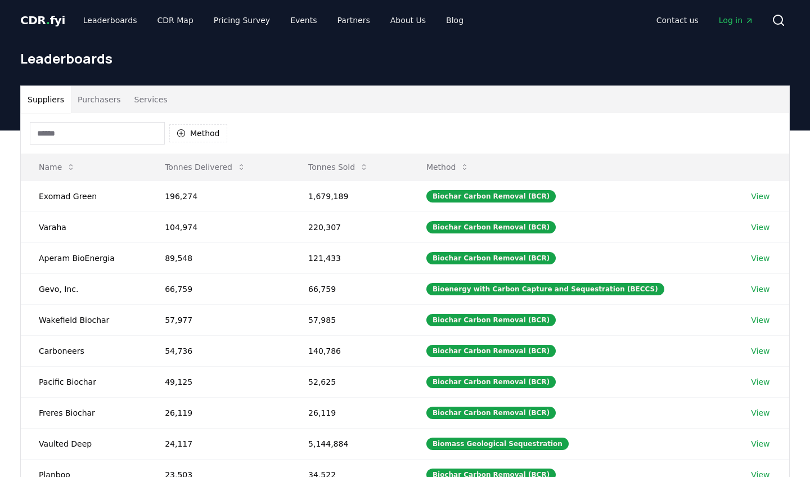
click at [106, 103] on button "Purchasers" at bounding box center [99, 99] width 57 height 27
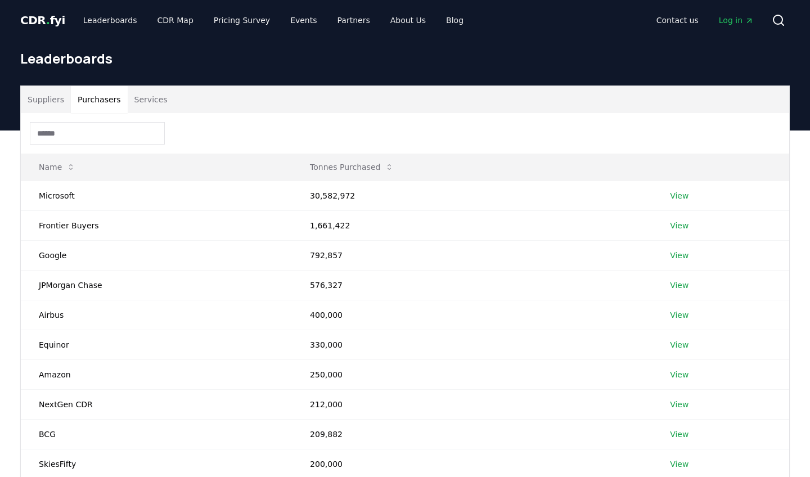
click at [95, 132] on input at bounding box center [97, 133] width 135 height 23
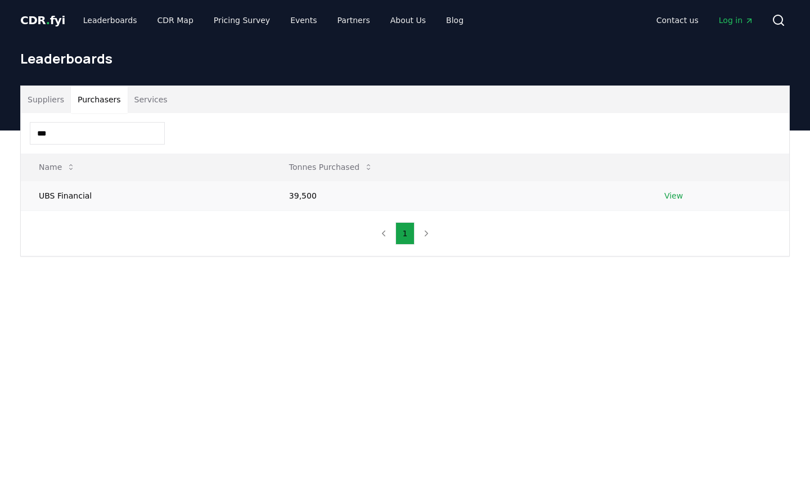
type input "***"
click at [676, 197] on link "View" at bounding box center [673, 195] width 19 height 11
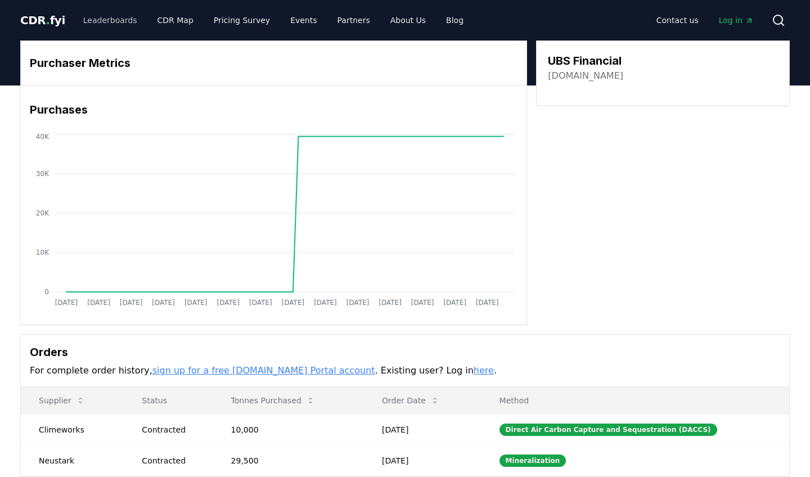
click at [106, 24] on link "Leaderboards" at bounding box center [110, 20] width 72 height 20
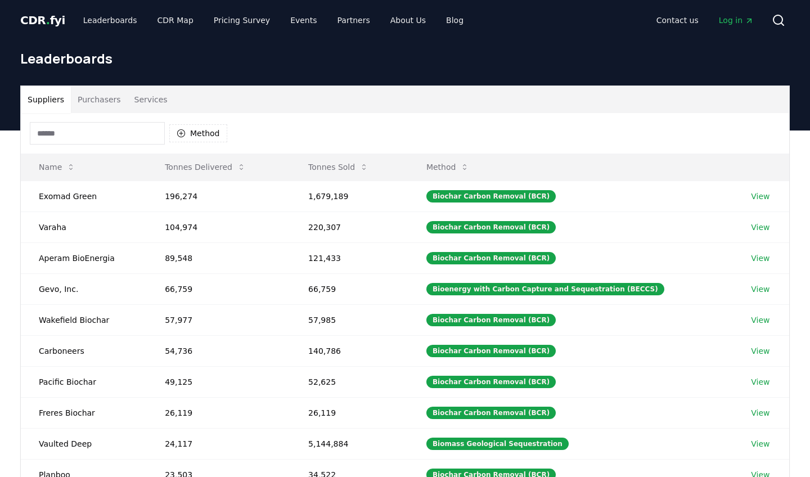
click at [109, 97] on button "Purchasers" at bounding box center [99, 99] width 57 height 27
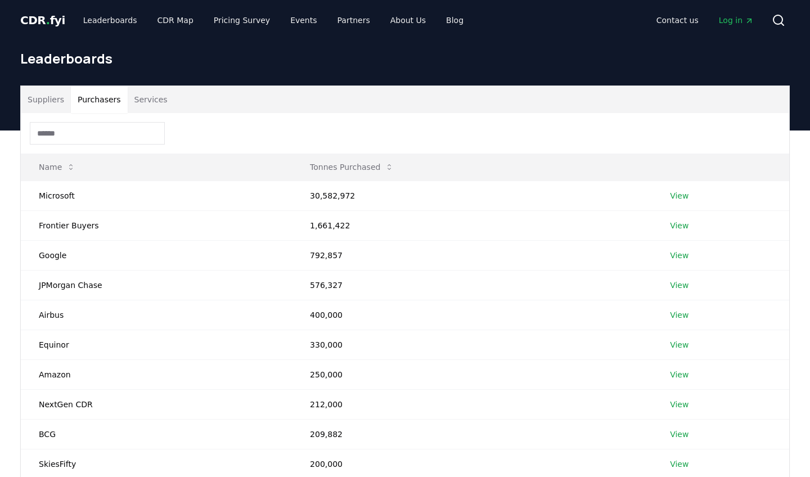
click at [98, 131] on input at bounding box center [97, 133] width 135 height 23
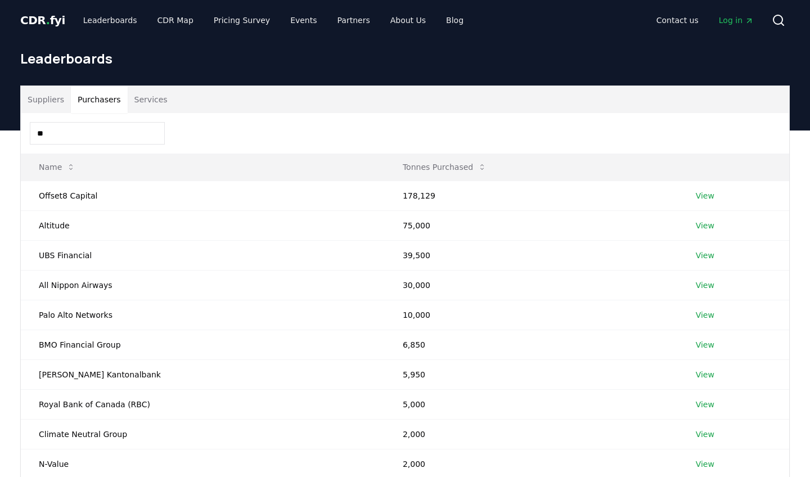
type input "*"
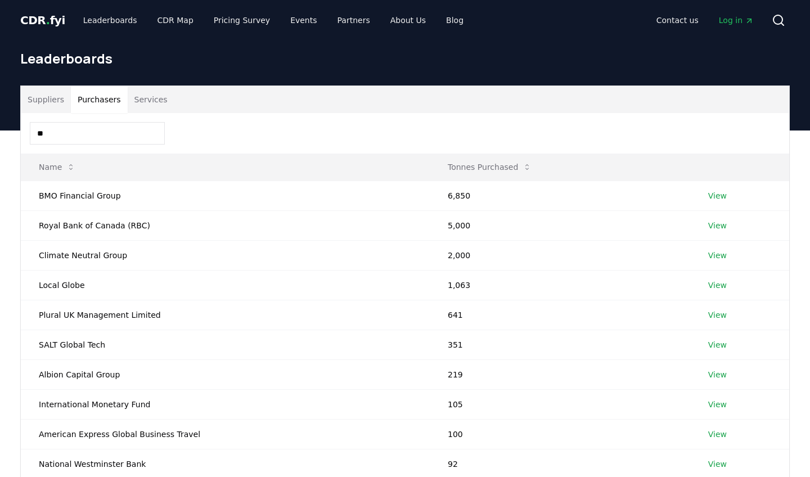
type input "*"
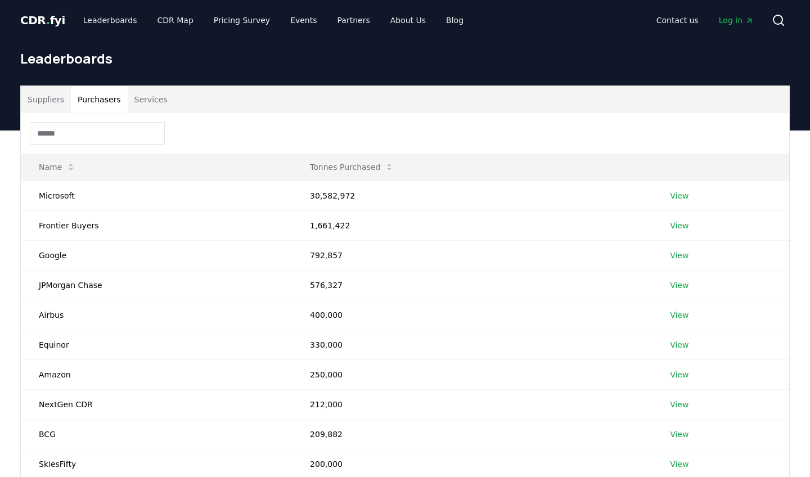
click at [101, 133] on input at bounding box center [97, 133] width 135 height 23
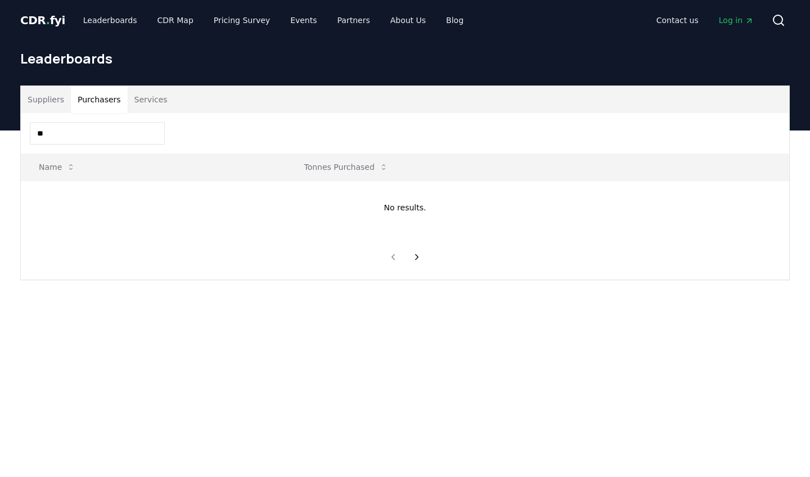
type input "*"
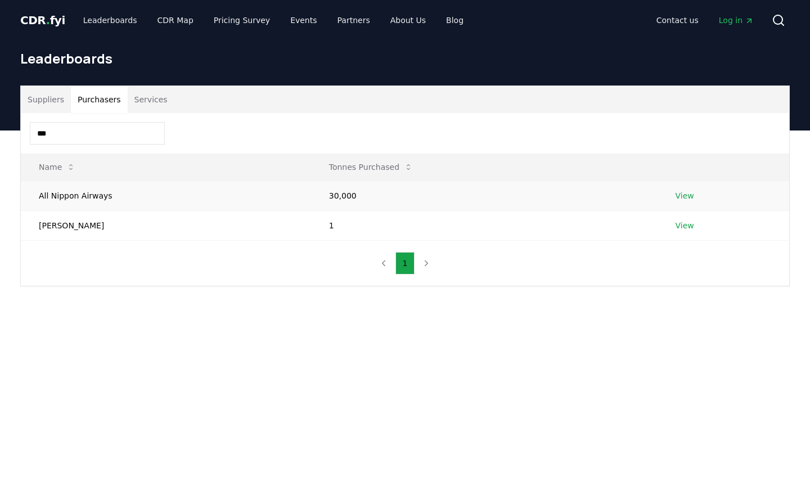
type input "***"
click at [684, 193] on link "View" at bounding box center [685, 195] width 19 height 11
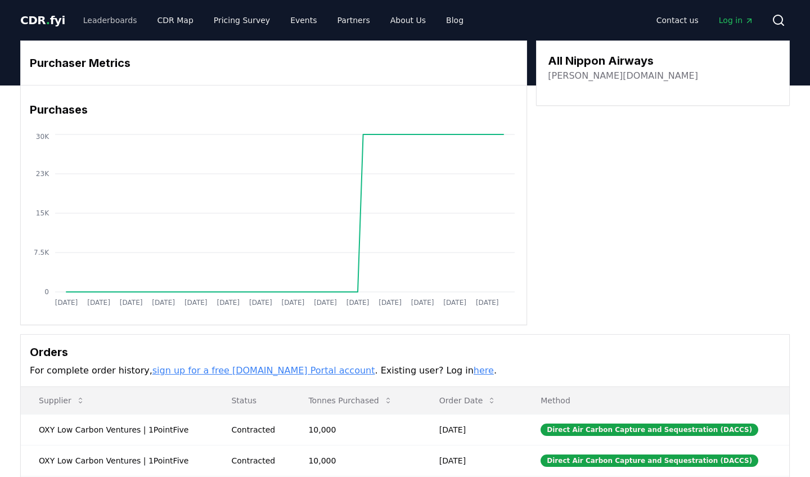
click at [101, 25] on link "Leaderboards" at bounding box center [110, 20] width 72 height 20
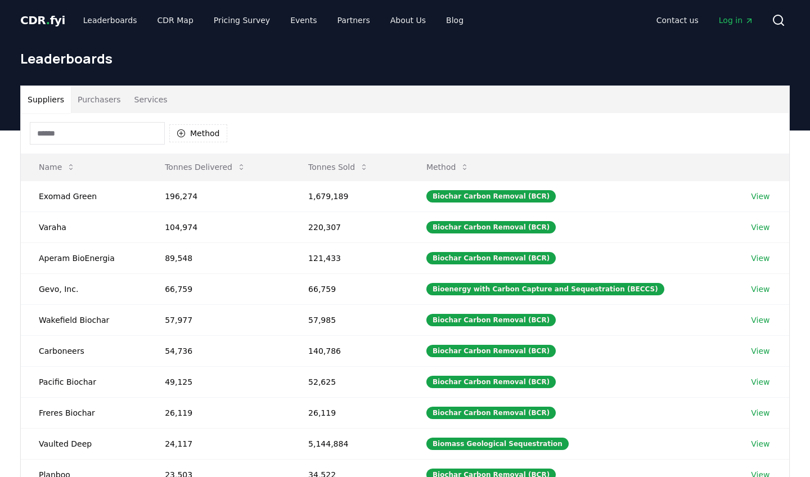
click at [98, 102] on button "Purchasers" at bounding box center [99, 99] width 57 height 27
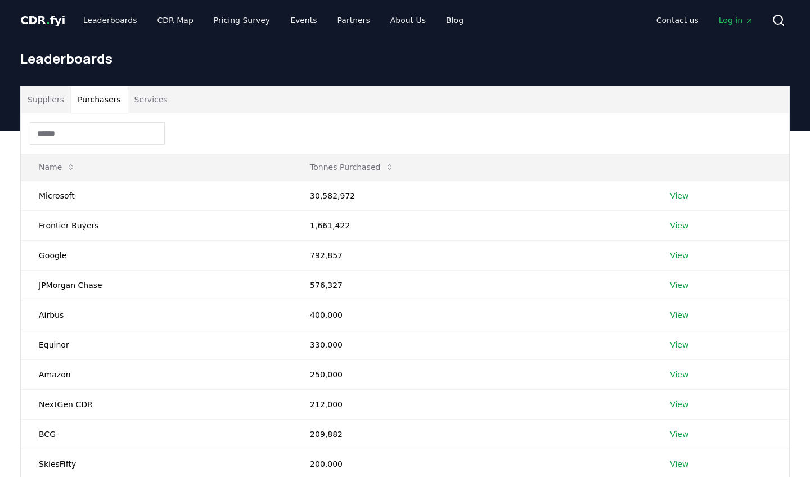
click at [96, 135] on input at bounding box center [97, 133] width 135 height 23
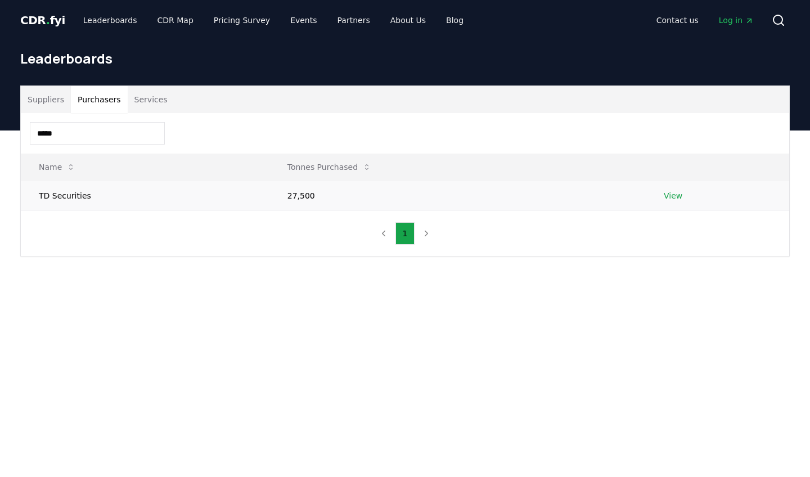
type input "*****"
click at [674, 198] on link "View" at bounding box center [673, 195] width 19 height 11
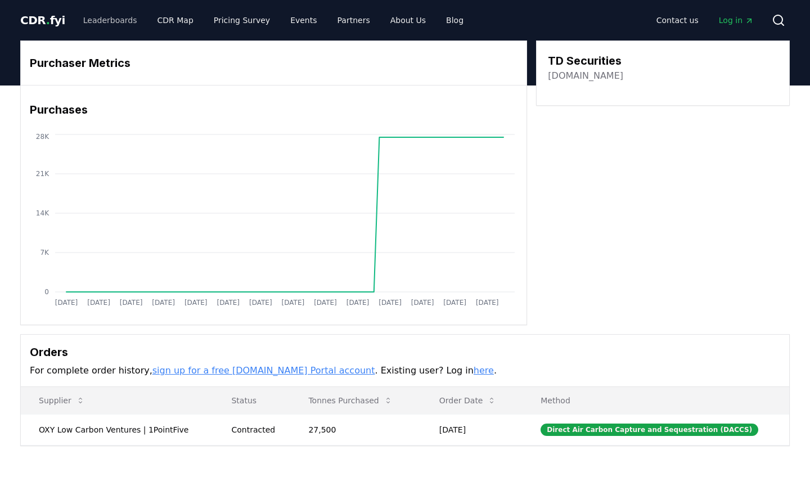
click at [109, 21] on link "Leaderboards" at bounding box center [110, 20] width 72 height 20
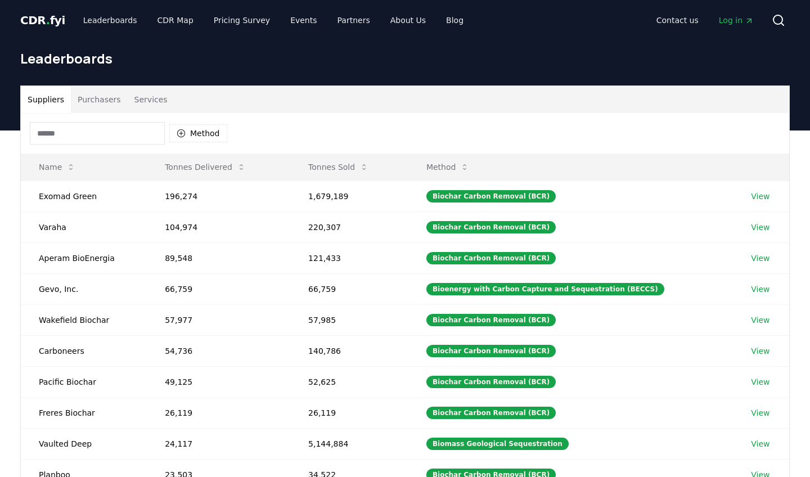
click at [96, 95] on button "Purchasers" at bounding box center [99, 99] width 57 height 27
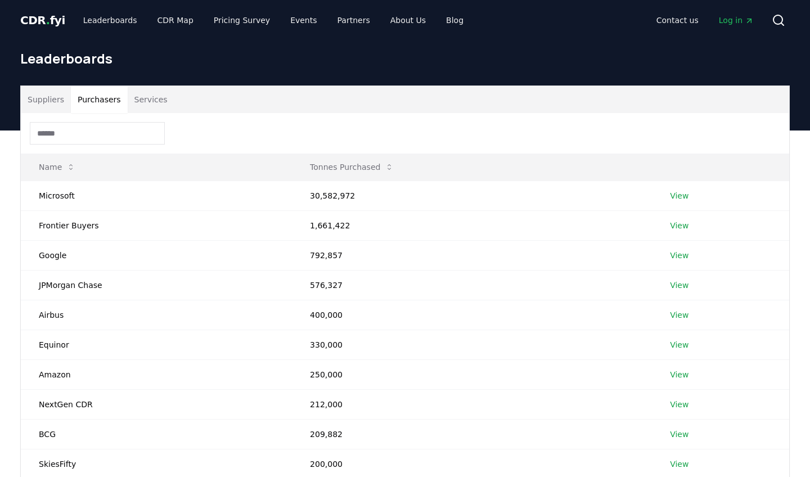
click at [92, 132] on input at bounding box center [97, 133] width 135 height 23
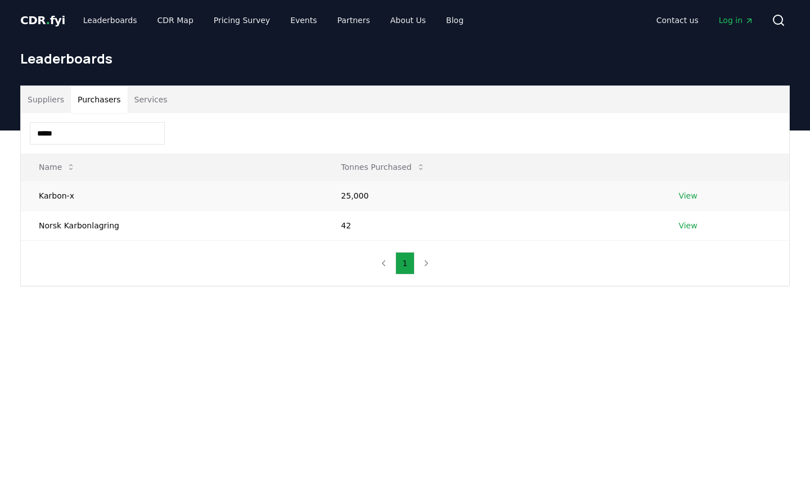
type input "*****"
click at [689, 199] on link "View" at bounding box center [687, 195] width 19 height 11
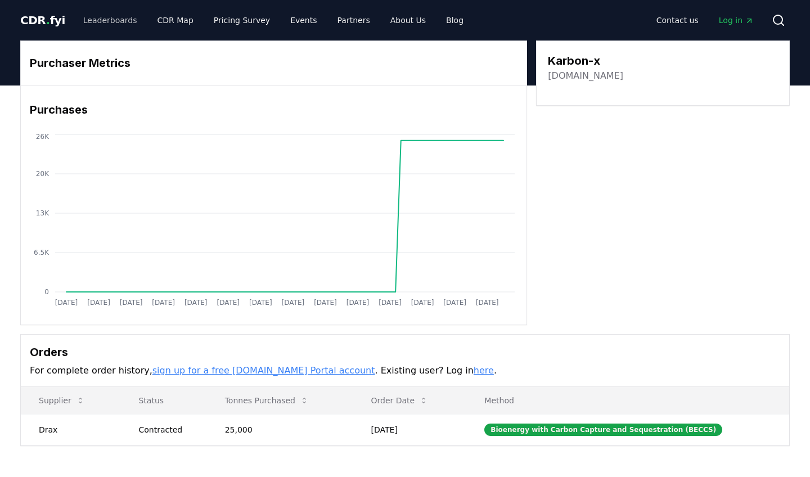
click at [114, 22] on link "Leaderboards" at bounding box center [110, 20] width 72 height 20
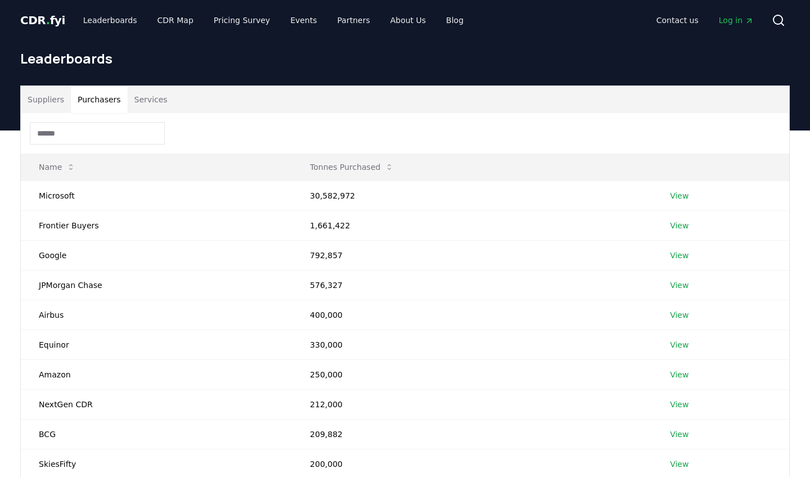
click at [108, 99] on button "Purchasers" at bounding box center [99, 99] width 57 height 27
click at [105, 129] on input at bounding box center [97, 133] width 135 height 23
paste input "**********"
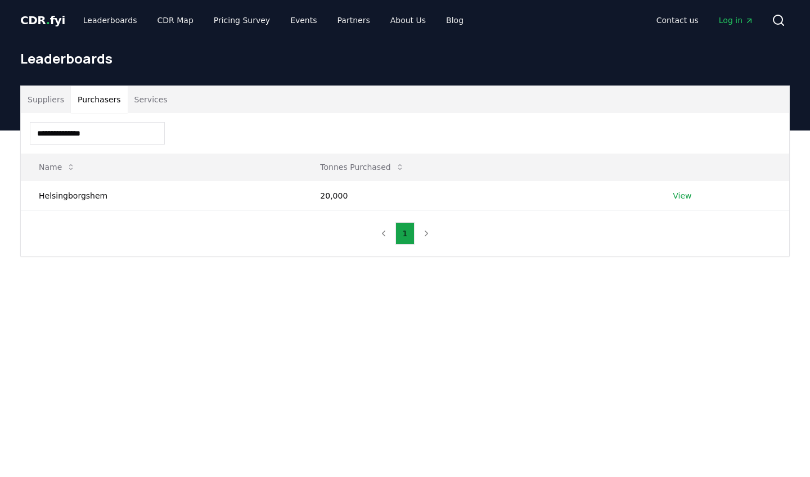
type input "**********"
click at [684, 195] on link "View" at bounding box center [682, 195] width 19 height 11
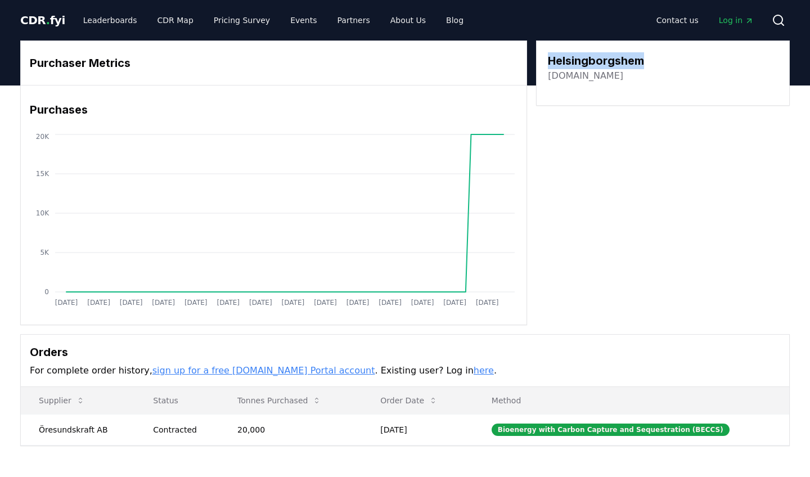
drag, startPoint x: 546, startPoint y: 60, endPoint x: 657, endPoint y: 61, distance: 110.8
click at [657, 61] on div "Helsingborgshem [DOMAIN_NAME]" at bounding box center [663, 73] width 254 height 65
copy h3 "Helsingborgshem"
click at [118, 19] on link "Leaderboards" at bounding box center [110, 20] width 72 height 20
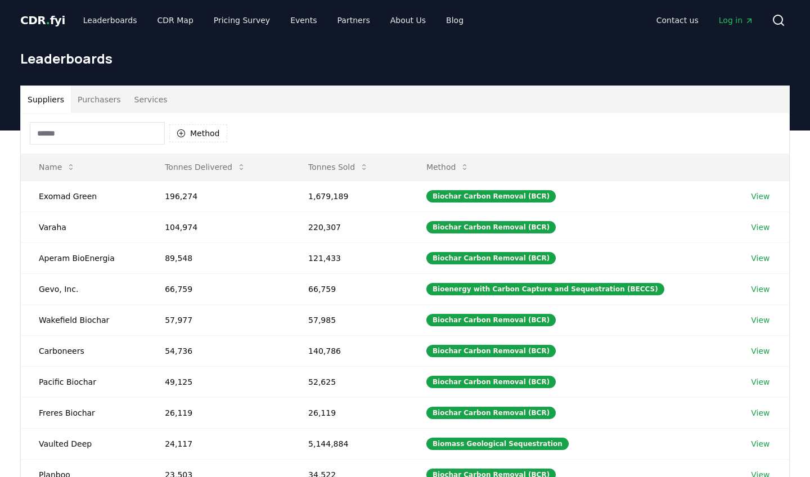
click at [104, 101] on button "Purchasers" at bounding box center [99, 99] width 57 height 27
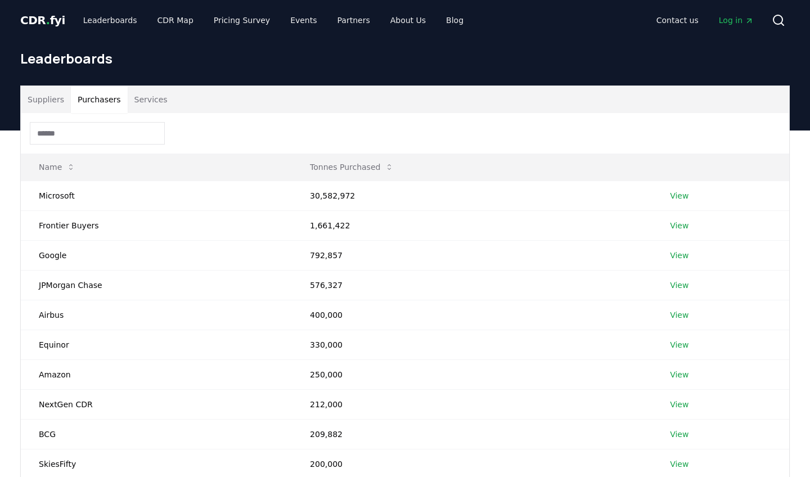
click at [95, 139] on input at bounding box center [97, 133] width 135 height 23
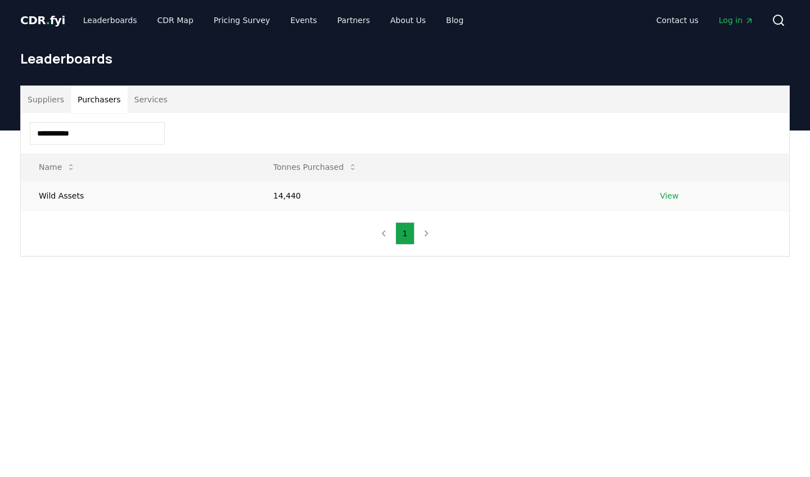
type input "**********"
click at [673, 195] on link "View" at bounding box center [669, 195] width 19 height 11
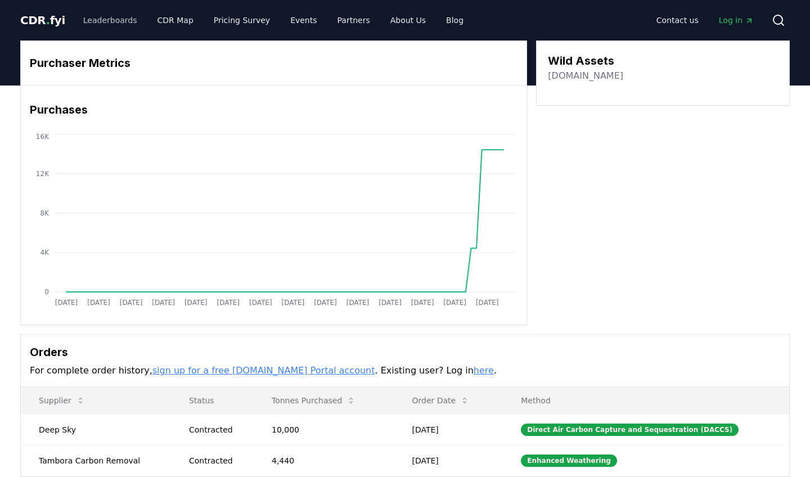
click at [98, 19] on link "Leaderboards" at bounding box center [110, 20] width 72 height 20
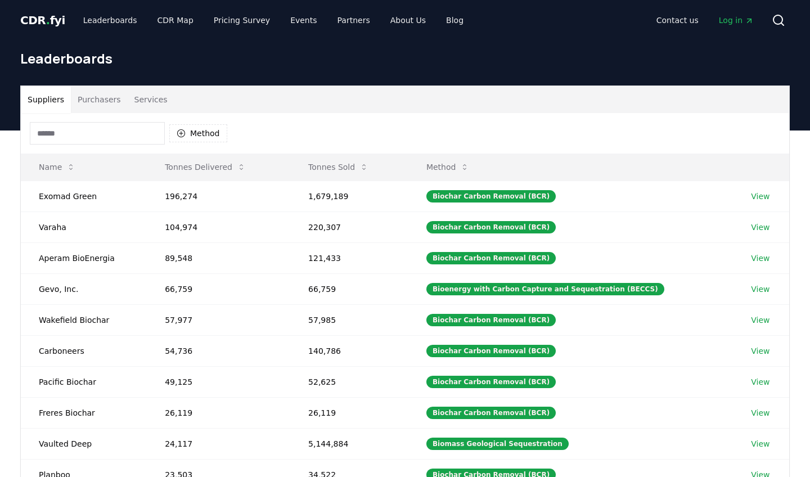
click at [91, 131] on input at bounding box center [97, 133] width 135 height 23
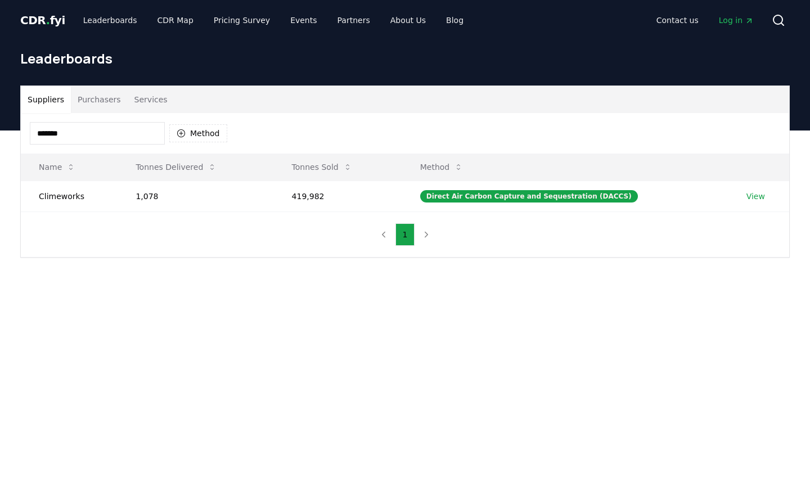
type input "*****"
click at [748, 197] on link "View" at bounding box center [756, 196] width 19 height 11
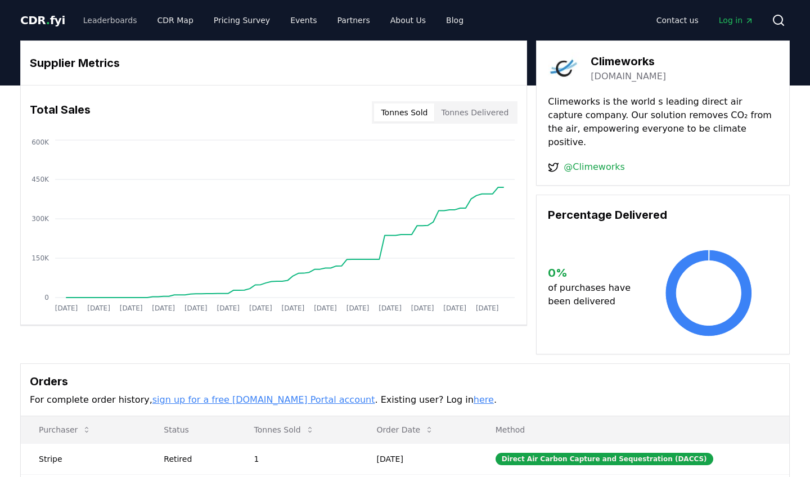
click at [109, 23] on link "Leaderboards" at bounding box center [110, 20] width 72 height 20
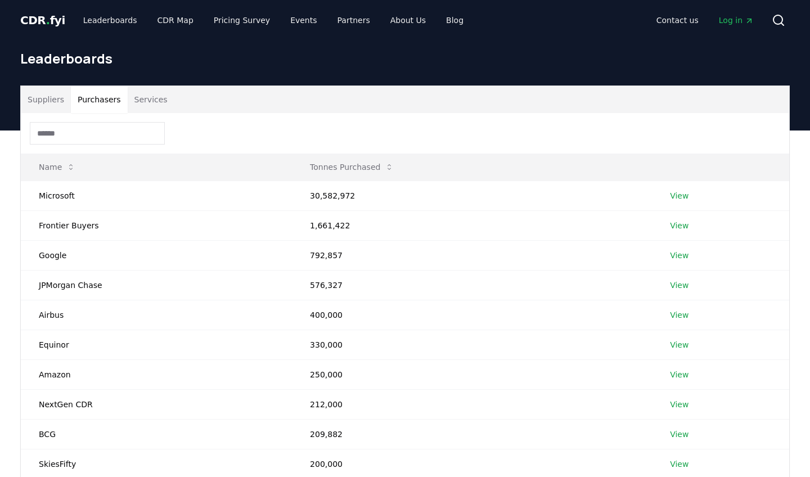
click at [101, 101] on button "Purchasers" at bounding box center [99, 99] width 57 height 27
click at [94, 131] on input at bounding box center [97, 133] width 135 height 23
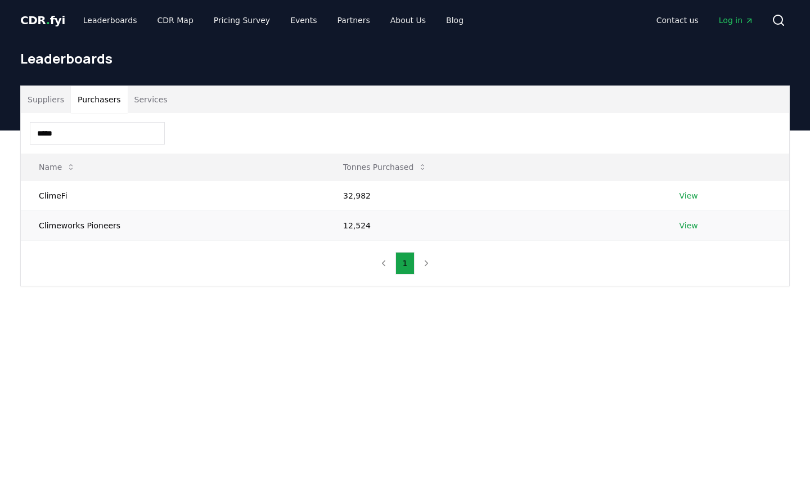
type input "*****"
click at [682, 223] on link "View" at bounding box center [688, 225] width 19 height 11
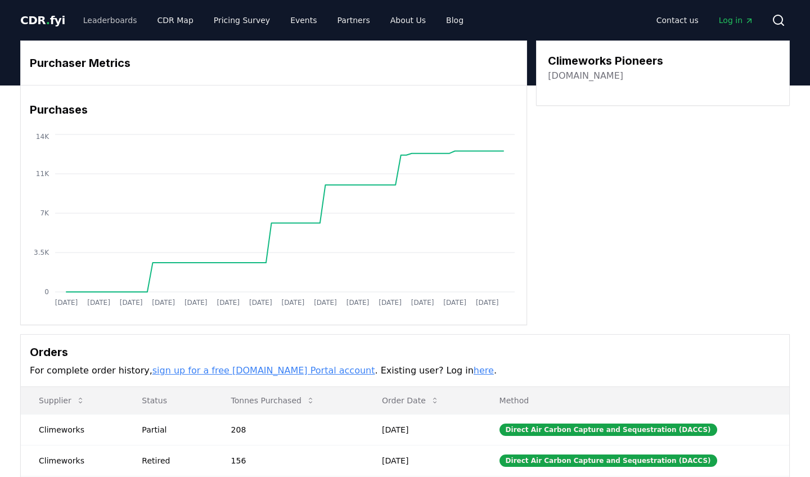
click at [106, 17] on link "Leaderboards" at bounding box center [110, 20] width 72 height 20
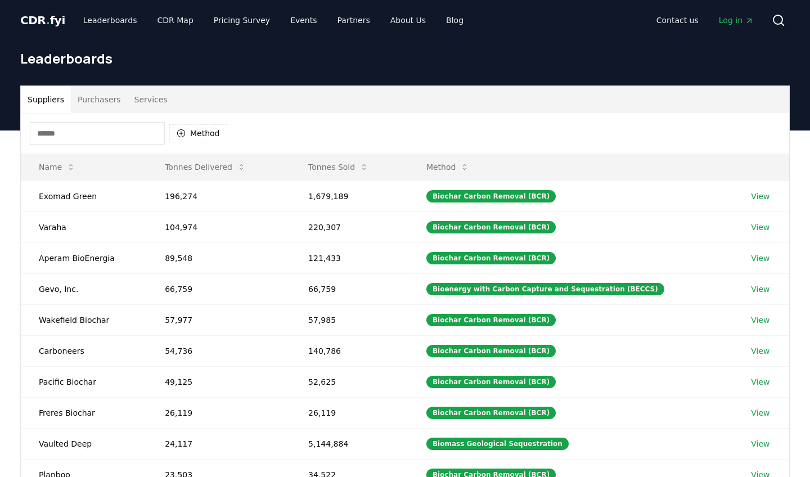
click at [105, 105] on button "Purchasers" at bounding box center [99, 99] width 57 height 27
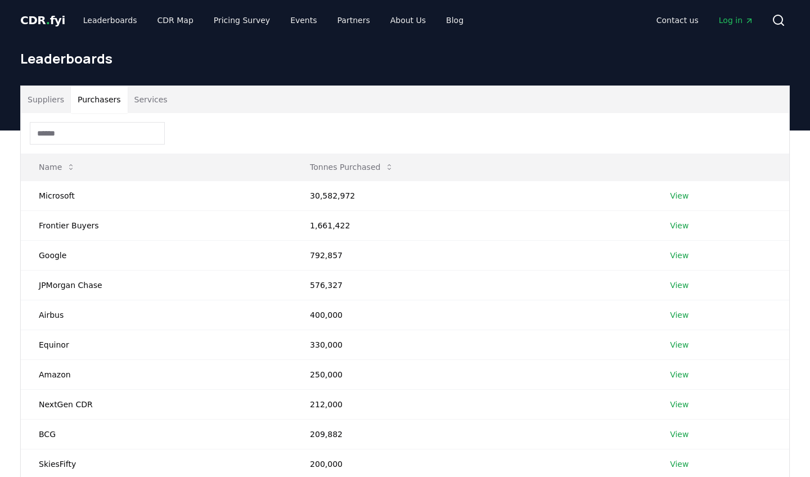
click at [96, 135] on input at bounding box center [97, 133] width 135 height 23
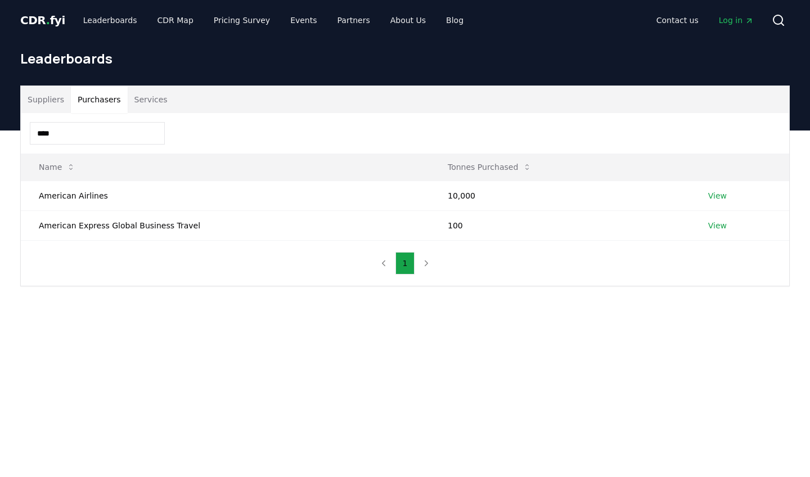
type input "****"
click at [716, 199] on link "View" at bounding box center [717, 195] width 19 height 11
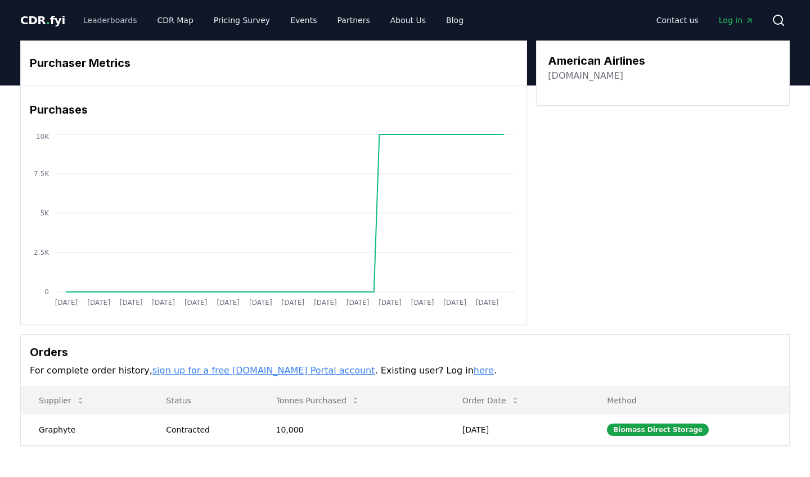
click at [87, 28] on link "Leaderboards" at bounding box center [110, 20] width 72 height 20
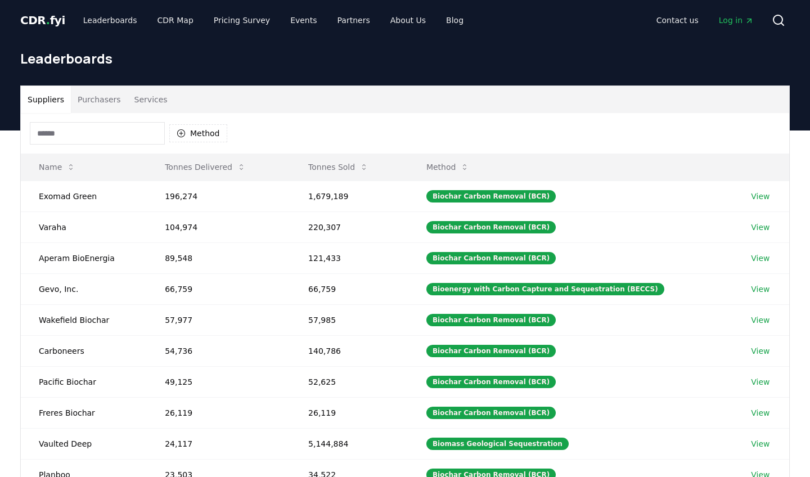
click at [96, 104] on button "Purchasers" at bounding box center [99, 99] width 57 height 27
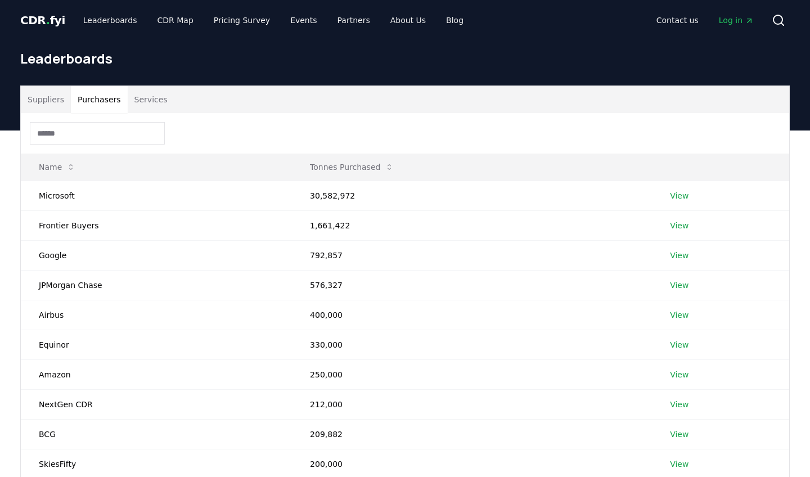
click at [92, 132] on input at bounding box center [97, 133] width 135 height 23
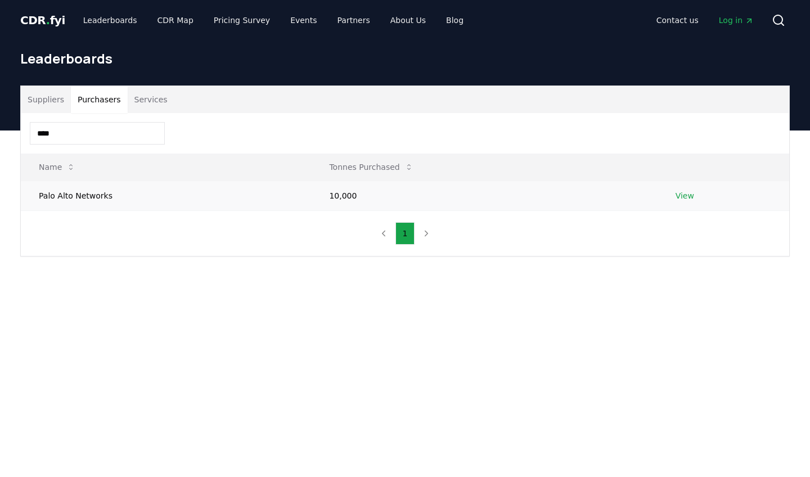
type input "****"
click at [689, 200] on link "View" at bounding box center [685, 195] width 19 height 11
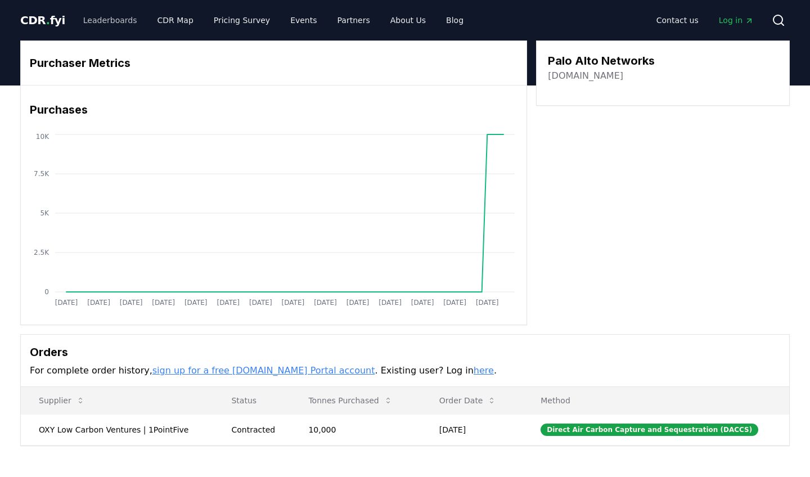
click at [99, 23] on link "Leaderboards" at bounding box center [110, 20] width 72 height 20
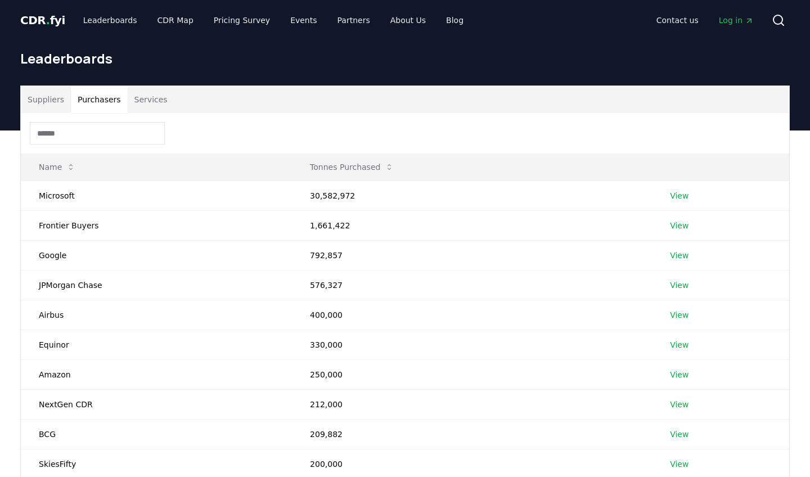
click at [97, 91] on button "Purchasers" at bounding box center [99, 99] width 57 height 27
click at [99, 130] on input at bounding box center [97, 133] width 135 height 23
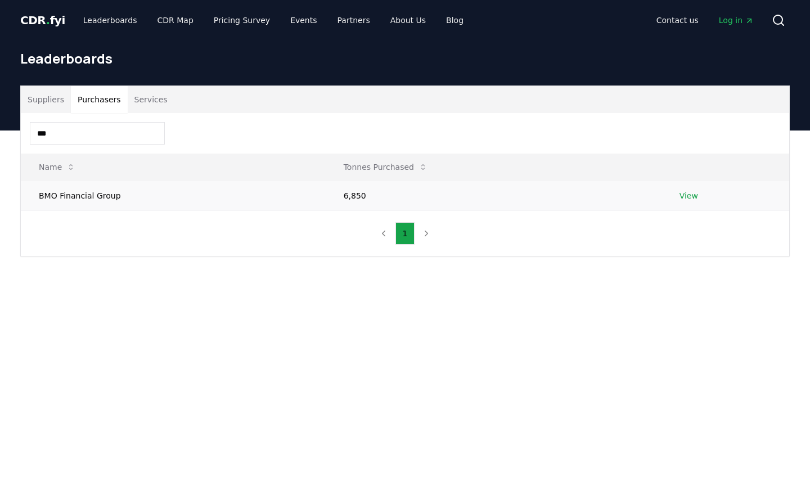
type input "***"
click at [685, 196] on link "View" at bounding box center [689, 195] width 19 height 11
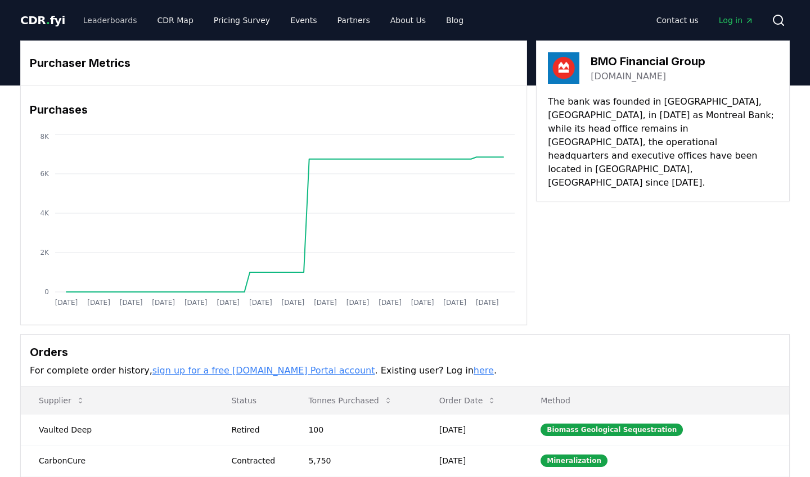
click at [125, 19] on link "Leaderboards" at bounding box center [110, 20] width 72 height 20
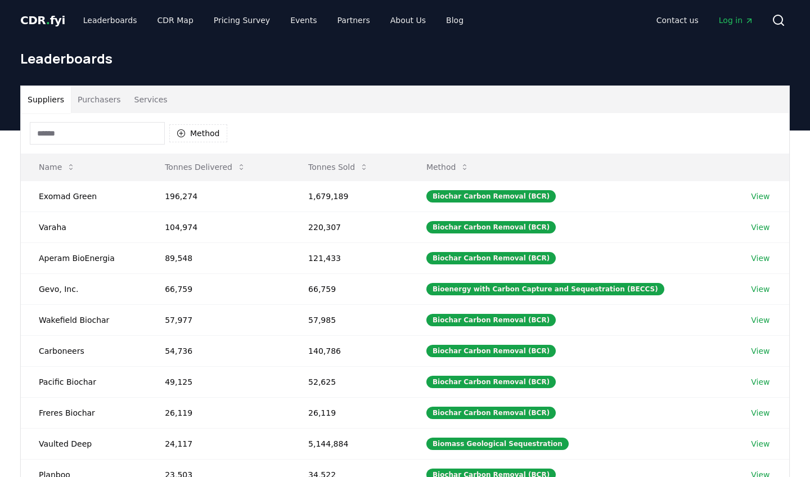
click at [112, 100] on button "Purchasers" at bounding box center [99, 99] width 57 height 27
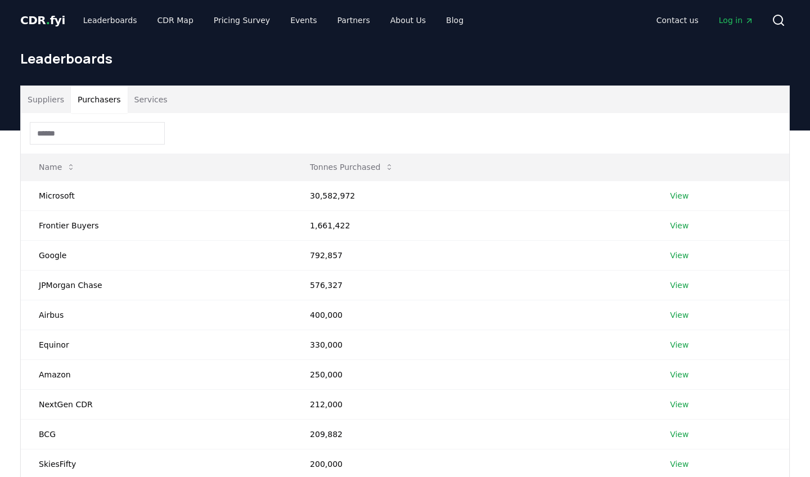
click at [108, 138] on input at bounding box center [97, 133] width 135 height 23
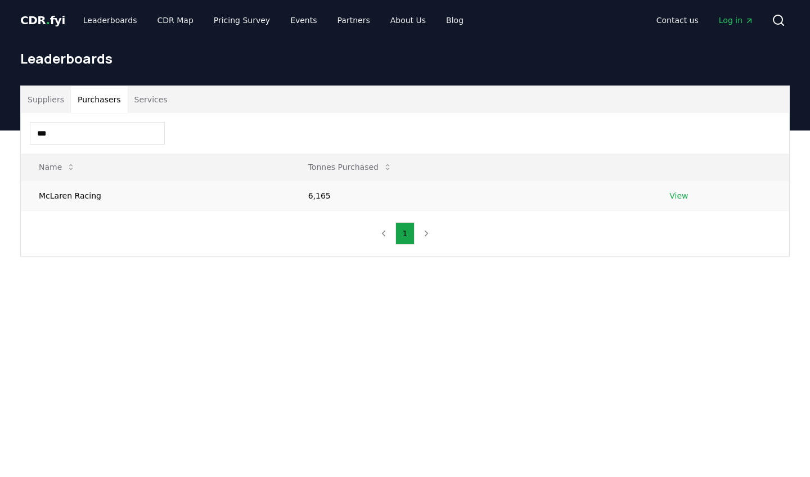
type input "***"
click at [673, 199] on link "View" at bounding box center [678, 195] width 19 height 11
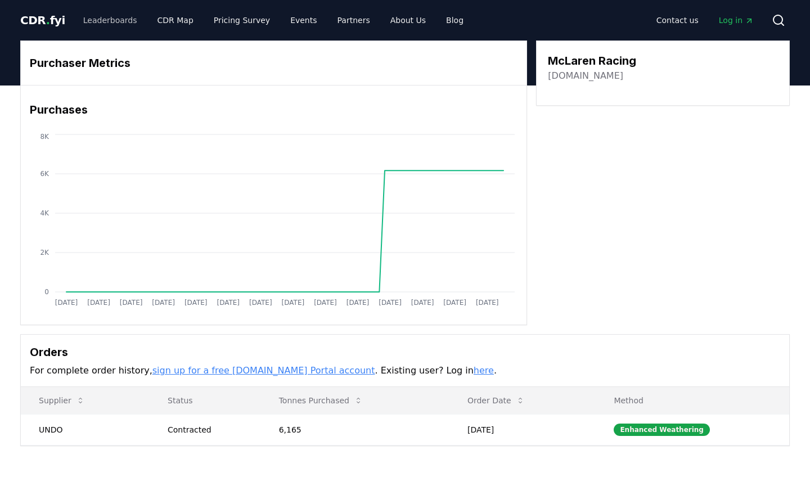
click at [101, 26] on link "Leaderboards" at bounding box center [110, 20] width 72 height 20
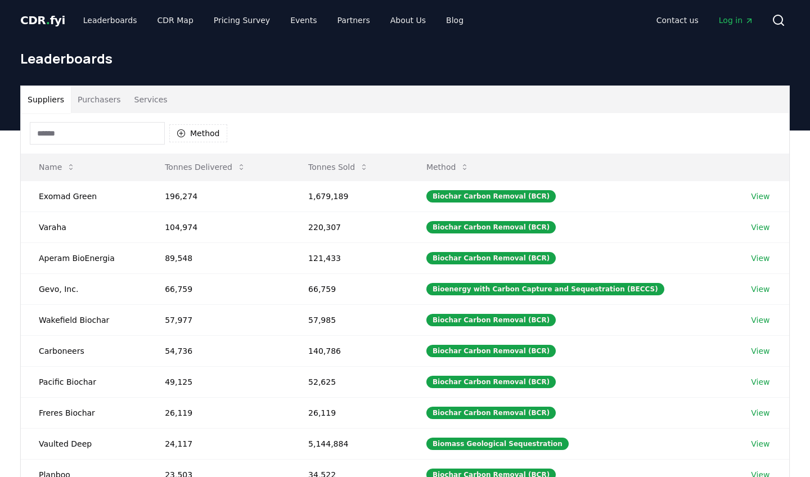
click at [102, 97] on button "Purchasers" at bounding box center [99, 99] width 57 height 27
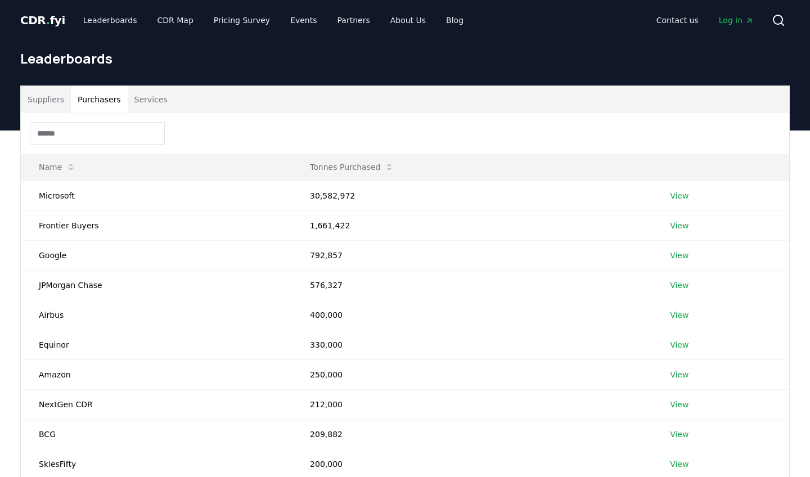
click at [99, 133] on input at bounding box center [97, 133] width 135 height 23
paste input "**********"
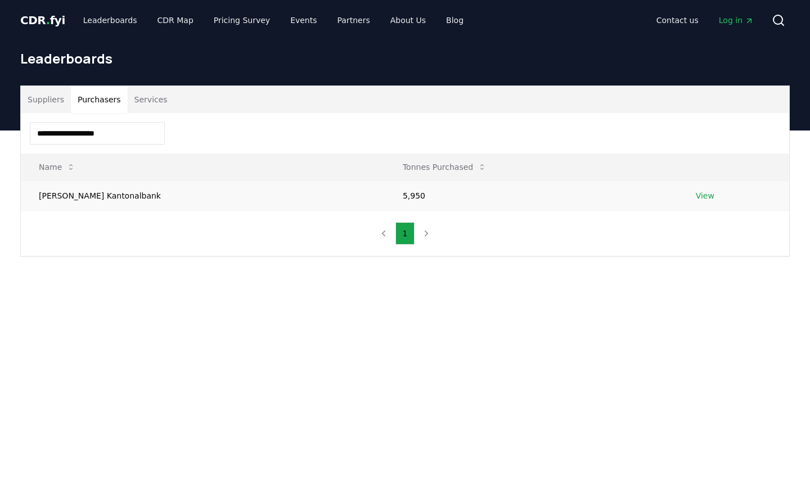
type input "**********"
click at [697, 194] on link "View" at bounding box center [705, 195] width 19 height 11
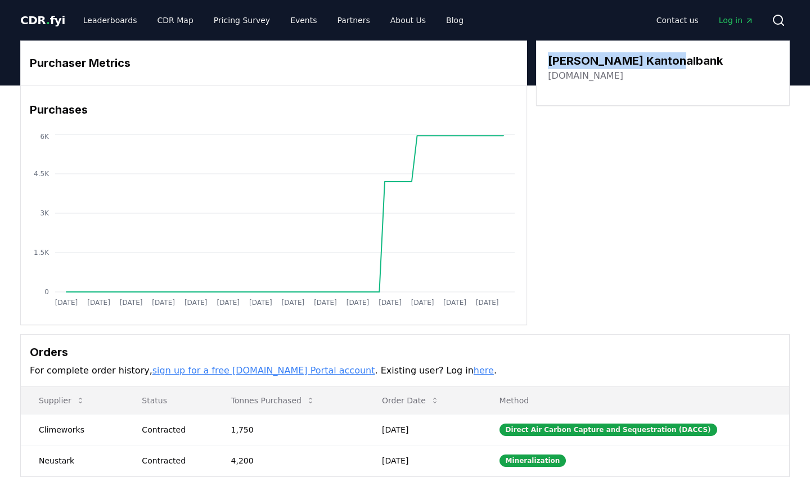
drag, startPoint x: 547, startPoint y: 57, endPoint x: 680, endPoint y: 60, distance: 133.4
click at [680, 60] on div "[PERSON_NAME] Kantonalbank [DOMAIN_NAME]" at bounding box center [663, 73] width 254 height 65
copy h3 "[PERSON_NAME] Kantonalbank"
click at [92, 22] on link "Leaderboards" at bounding box center [110, 20] width 72 height 20
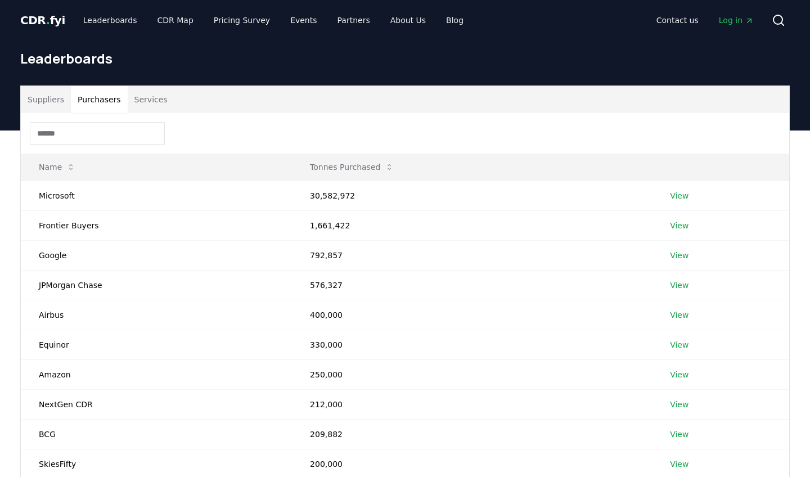
click at [106, 91] on button "Purchasers" at bounding box center [99, 99] width 57 height 27
click at [100, 128] on input at bounding box center [97, 133] width 135 height 23
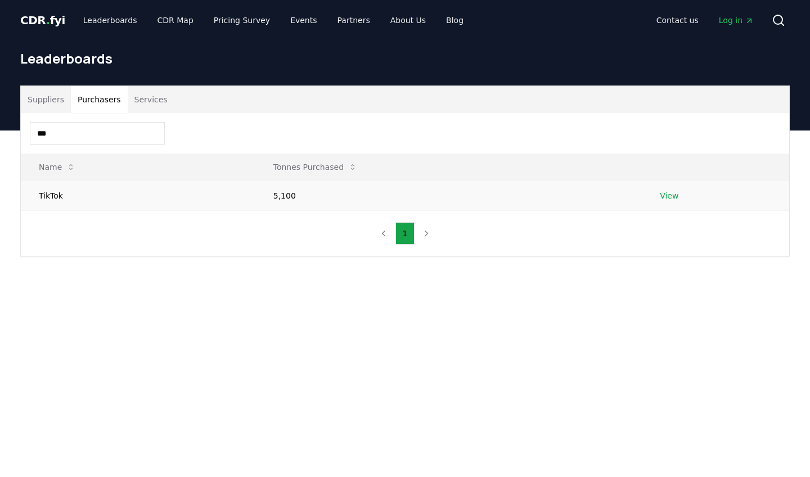
type input "***"
click at [668, 195] on link "View" at bounding box center [669, 195] width 19 height 11
